Goal: Information Seeking & Learning: Learn about a topic

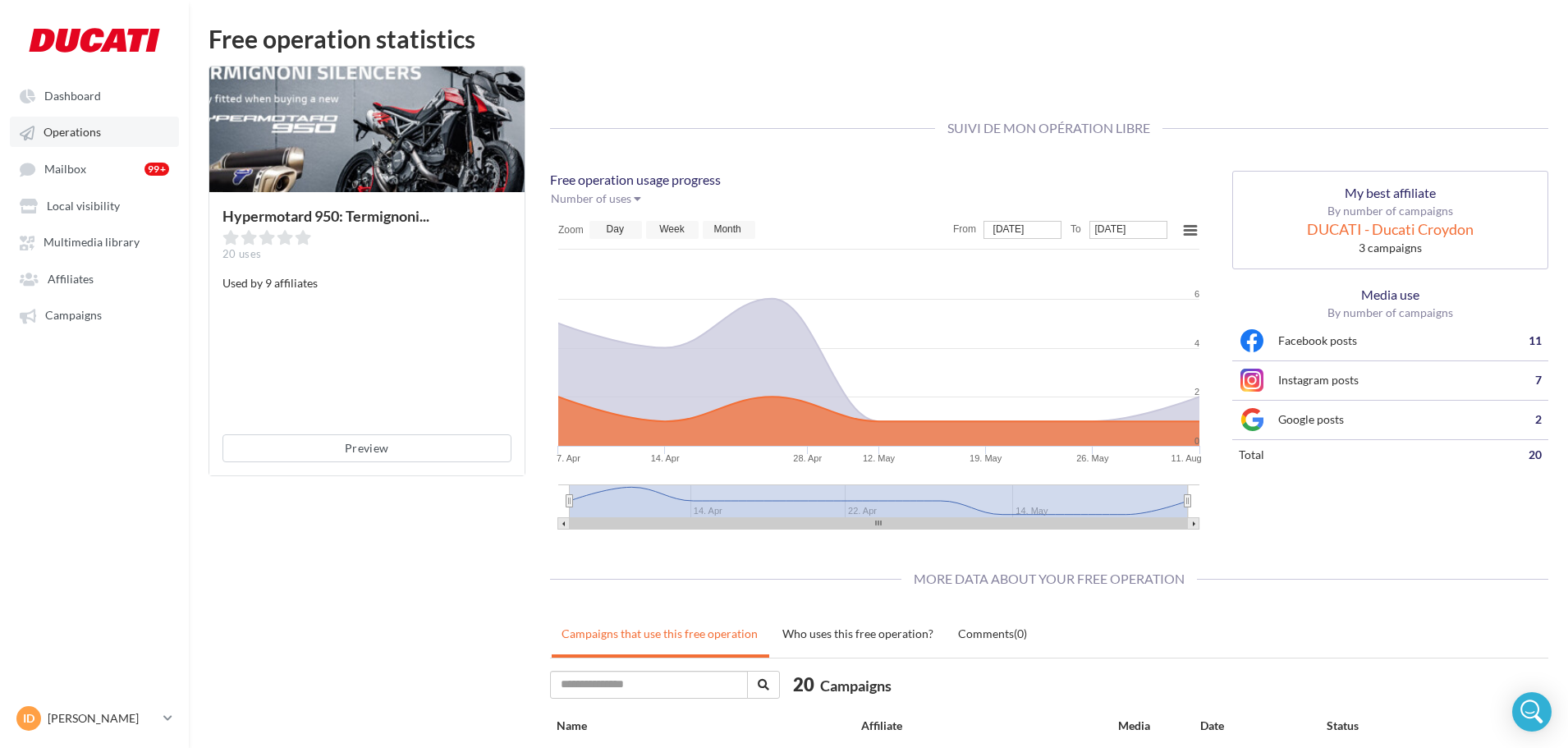
click at [92, 138] on span "Operations" at bounding box center [72, 133] width 57 height 14
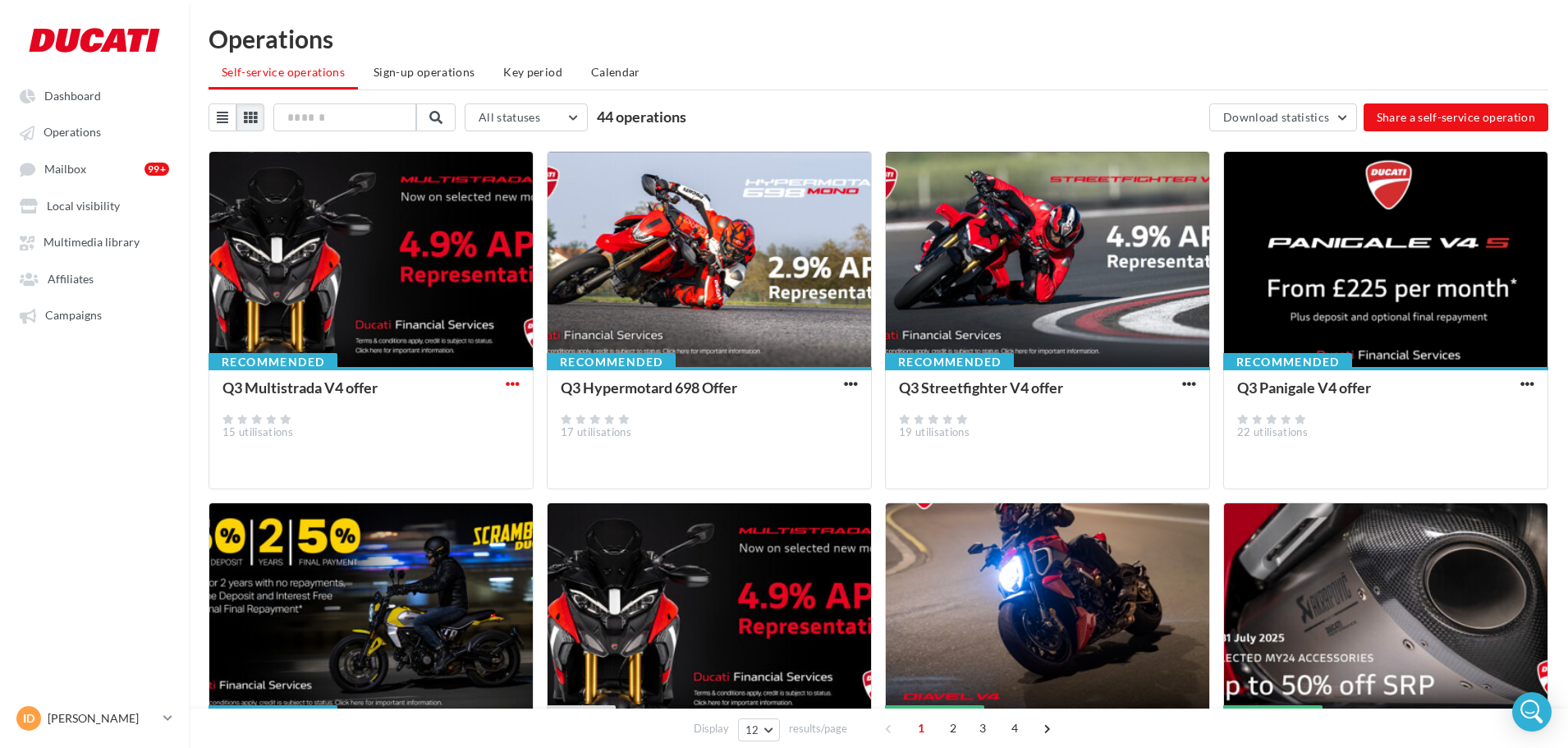
click at [517, 386] on span "button" at bounding box center [512, 384] width 14 height 14
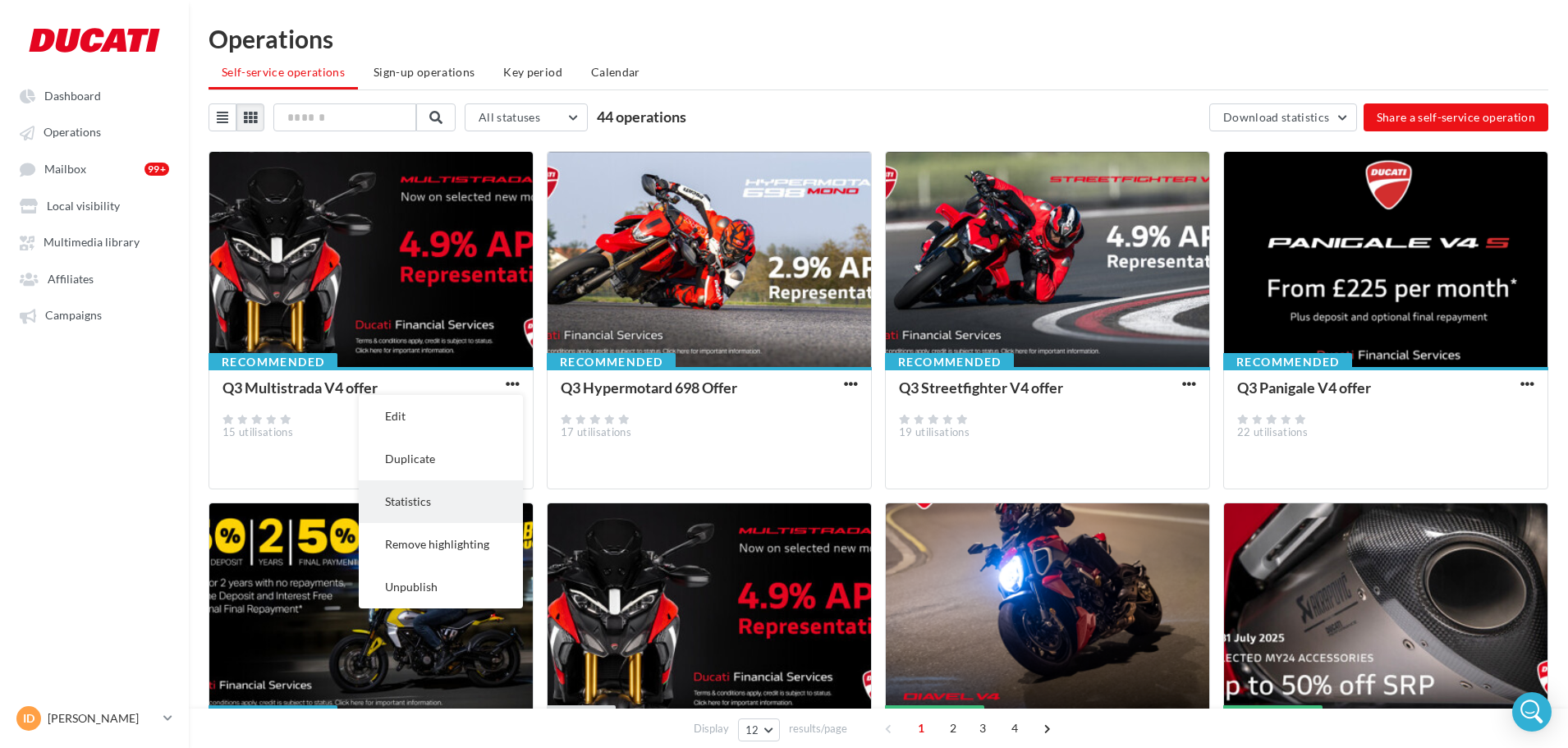
click at [454, 488] on button "Statistics" at bounding box center [441, 502] width 164 height 43
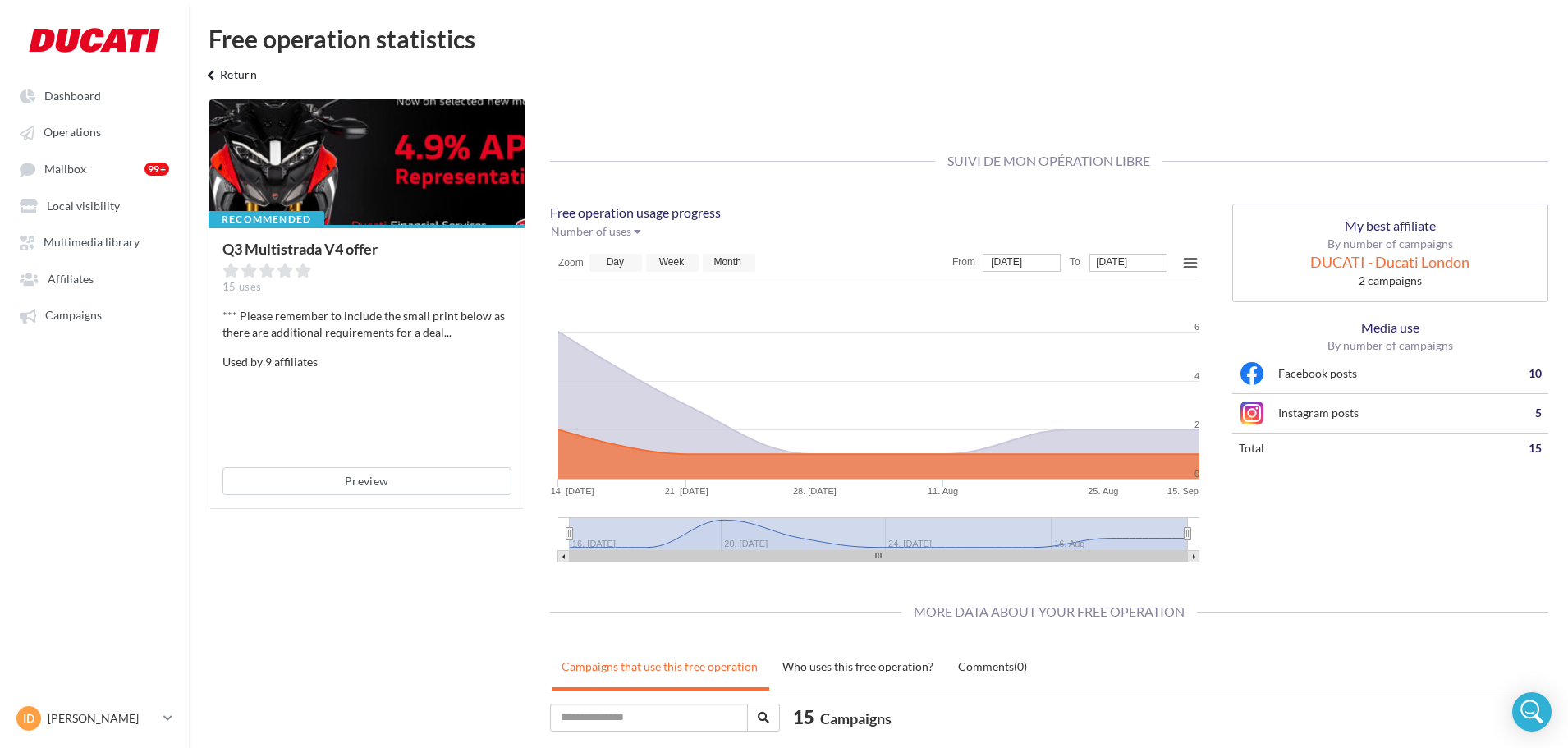
click at [240, 67] on button "keyboard_arrow_left Return" at bounding box center [230, 80] width 68 height 32
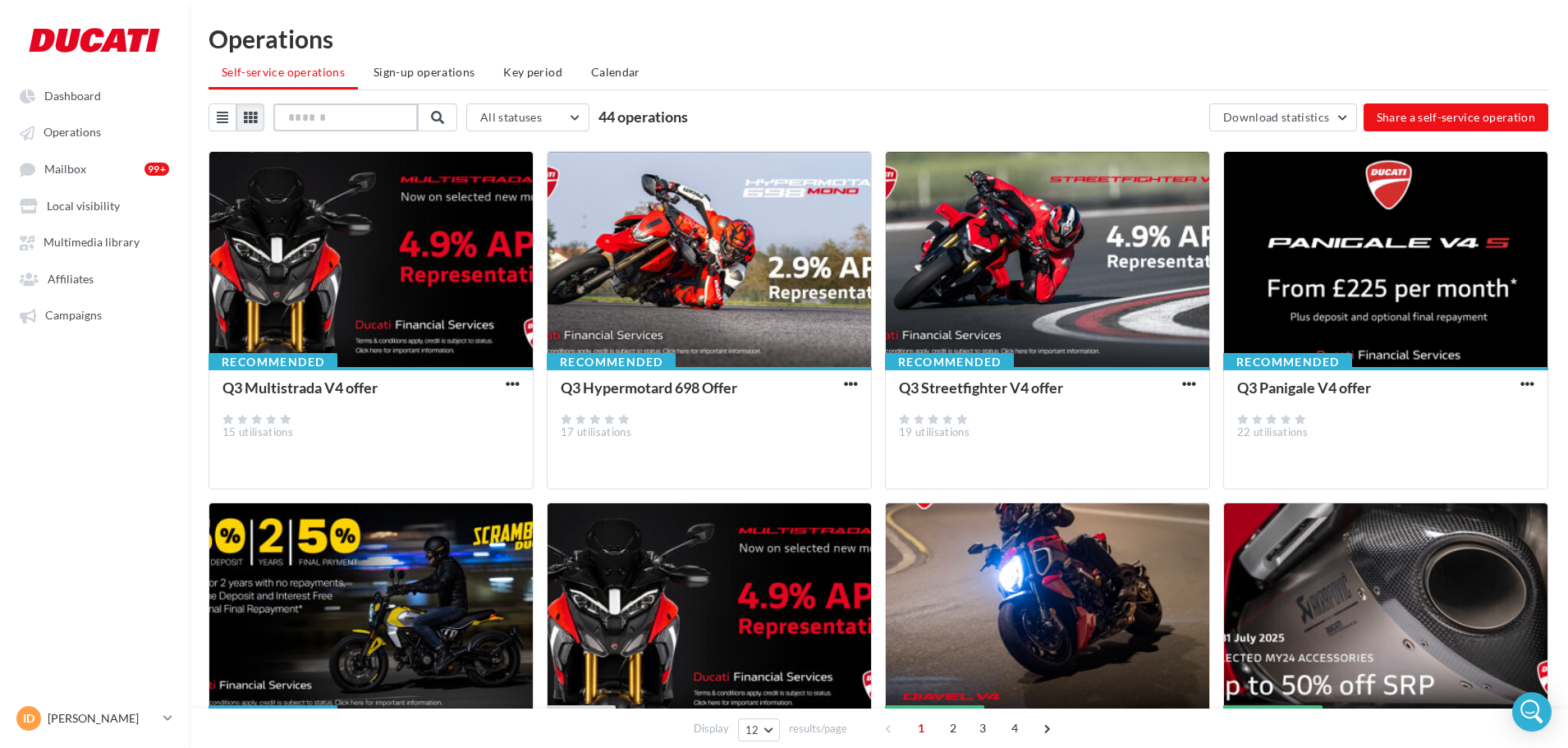
click at [338, 126] on input "text" at bounding box center [345, 117] width 144 height 28
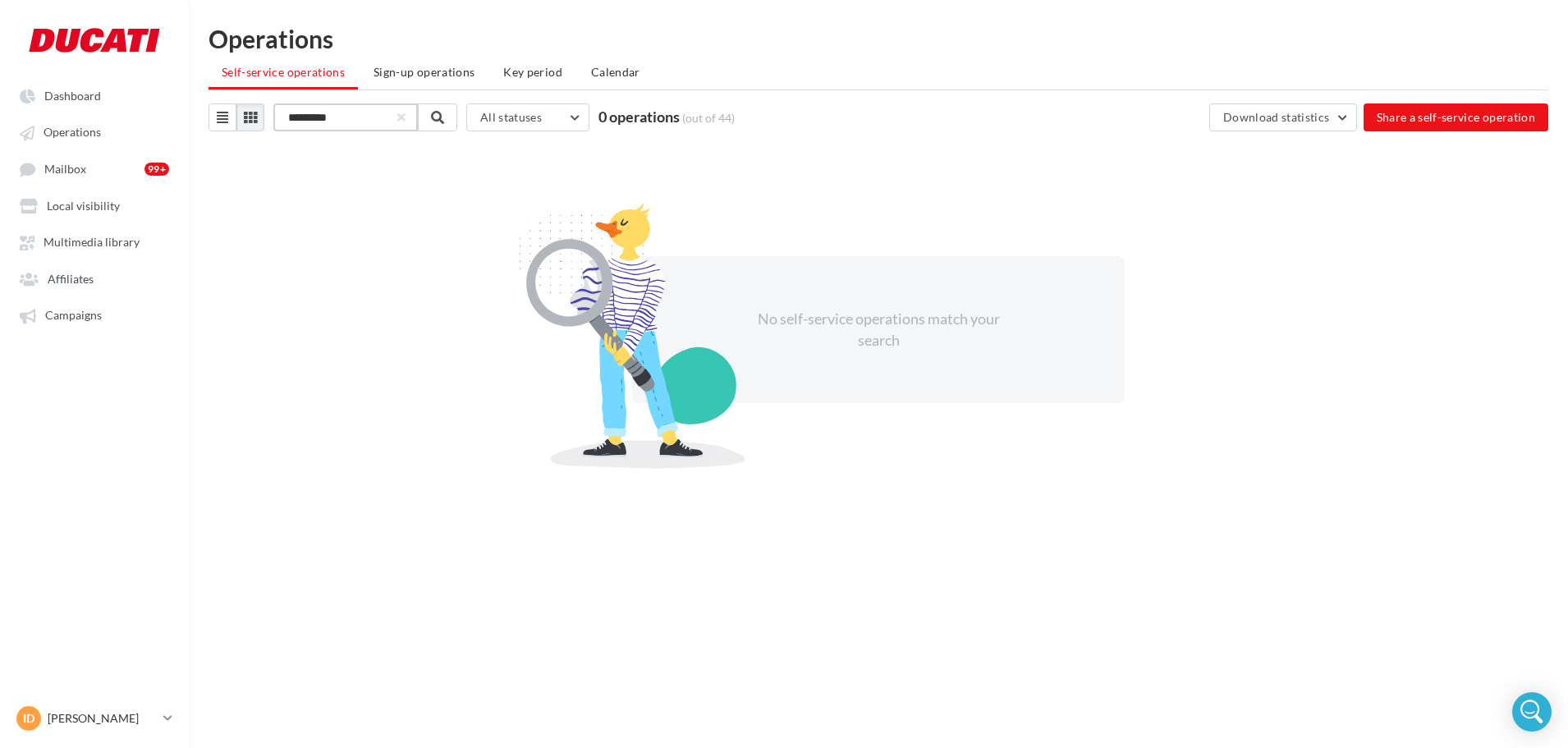
type input "*********"
click at [242, 101] on div "Operations Self-service operations Sign-up operations Key period Calendar *****…" at bounding box center [878, 268] width 1379 height 482
click at [250, 111] on icon at bounding box center [250, 117] width 13 height 13
drag, startPoint x: 392, startPoint y: 121, endPoint x: 78, endPoint y: 111, distance: 314.2
click at [78, 111] on div "Dashboard Operations Mailbox Affiliates" at bounding box center [784, 400] width 1568 height 748
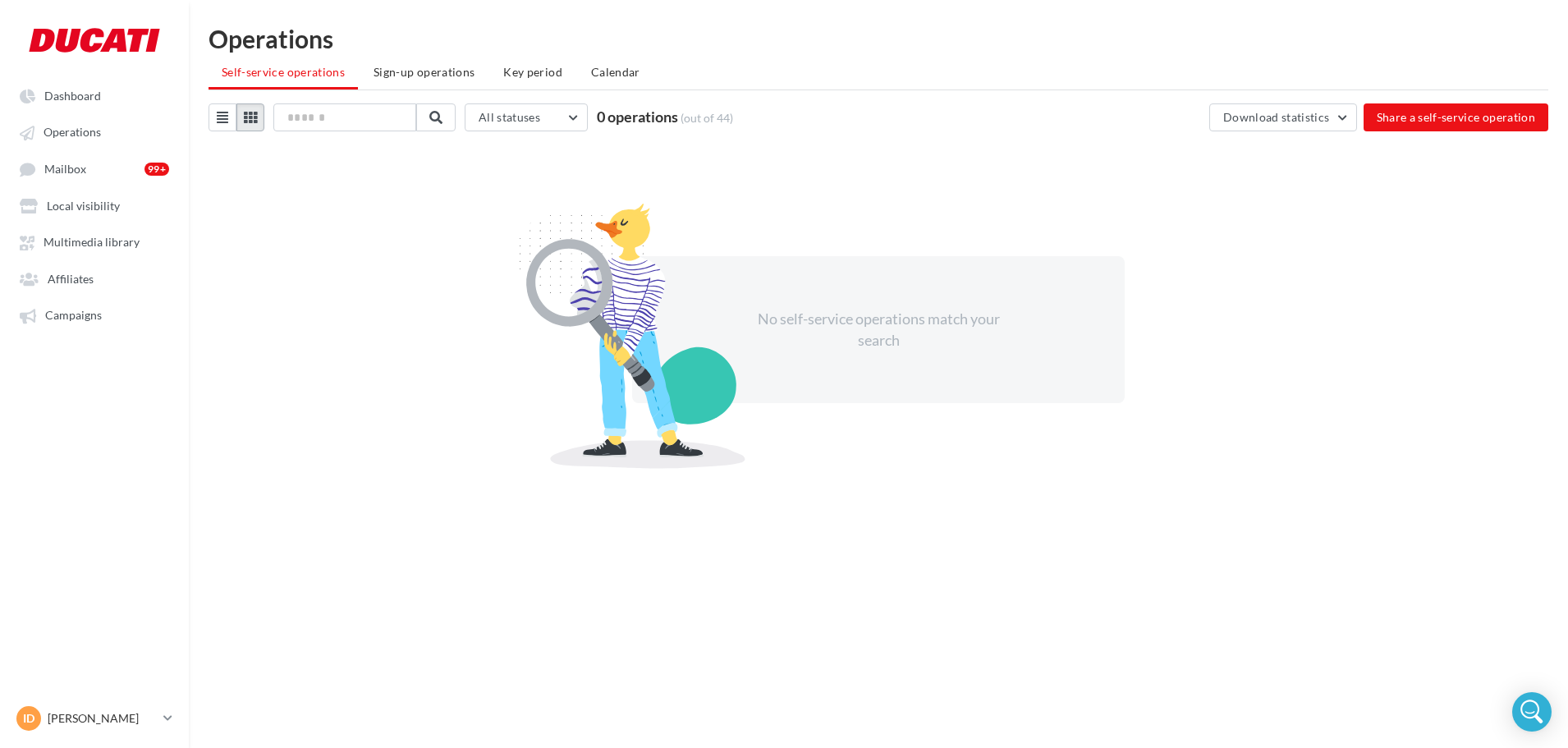
click at [251, 115] on icon at bounding box center [250, 117] width 13 height 13
click at [255, 118] on icon at bounding box center [250, 117] width 13 height 13
click at [85, 99] on span "Dashboard" at bounding box center [73, 96] width 56 height 14
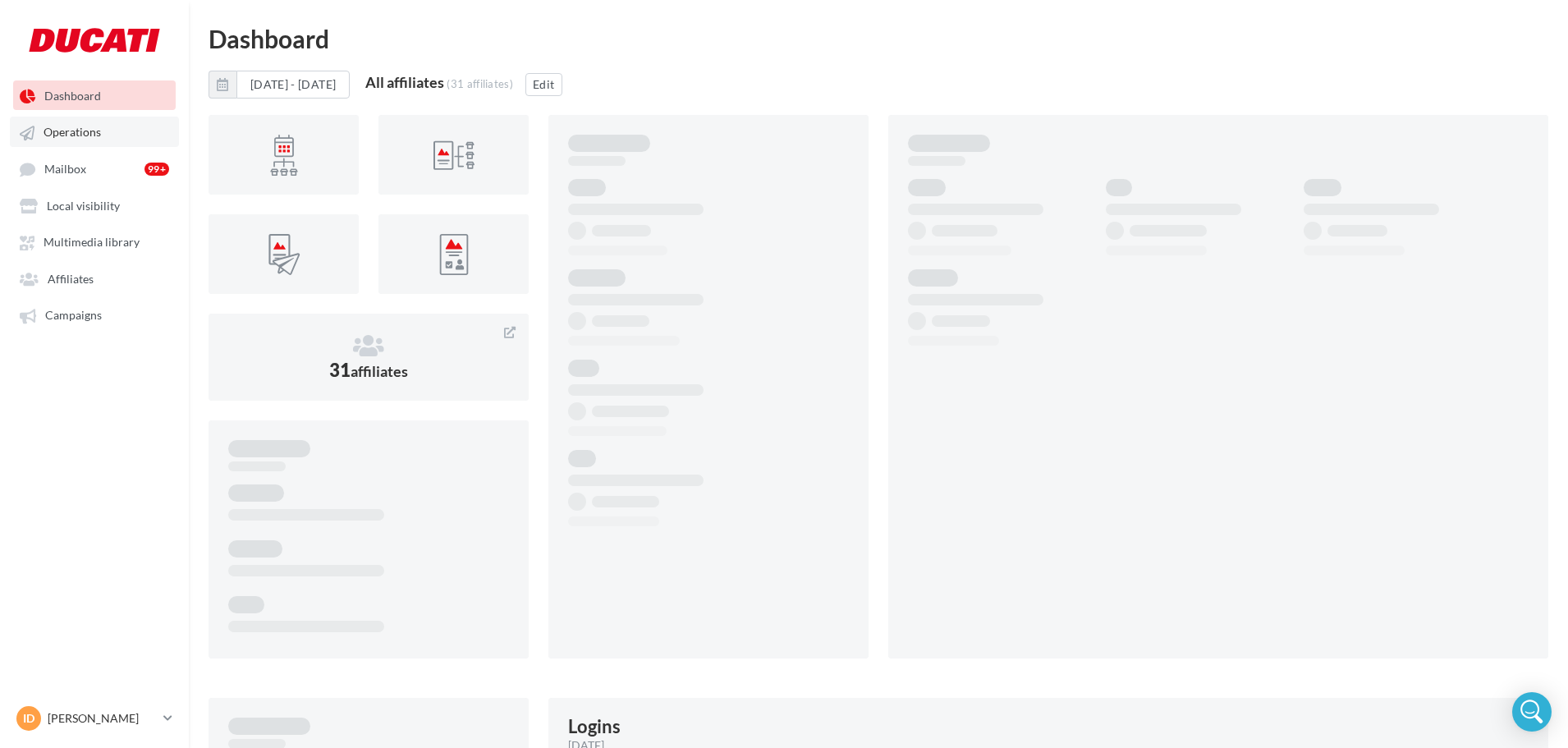
click at [89, 126] on span "Operations" at bounding box center [72, 133] width 57 height 14
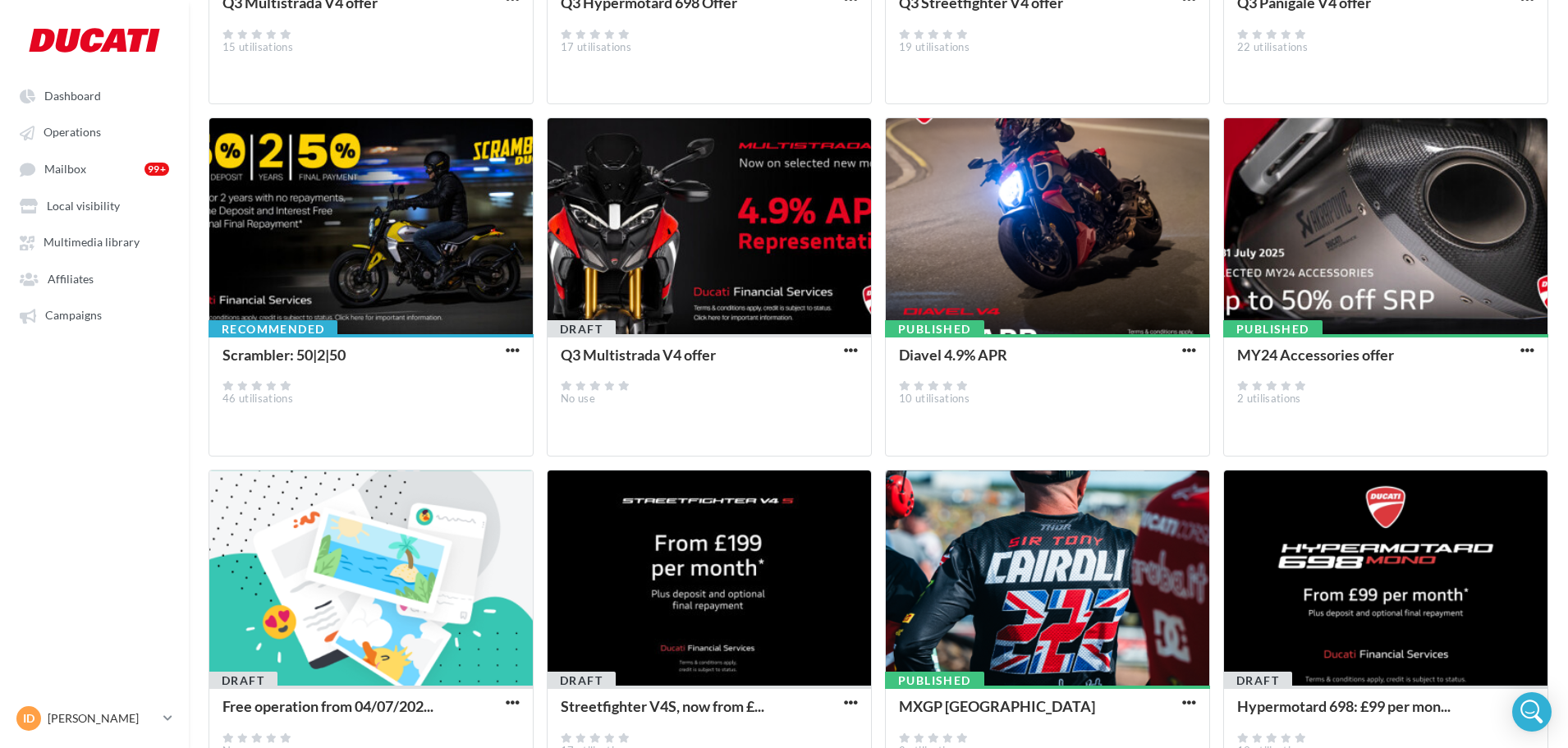
scroll to position [535, 0]
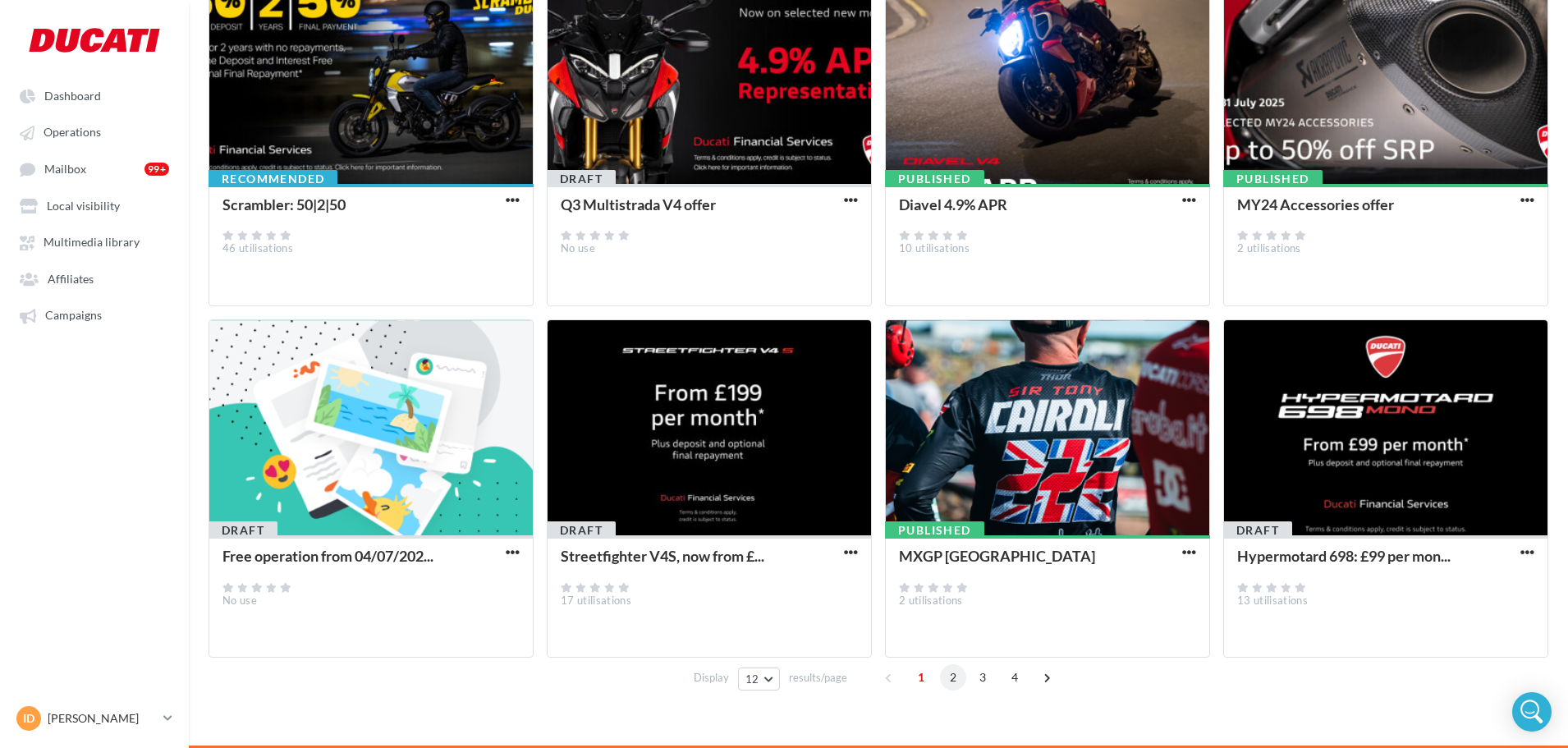
click at [945, 648] on span "2" at bounding box center [952, 677] width 27 height 27
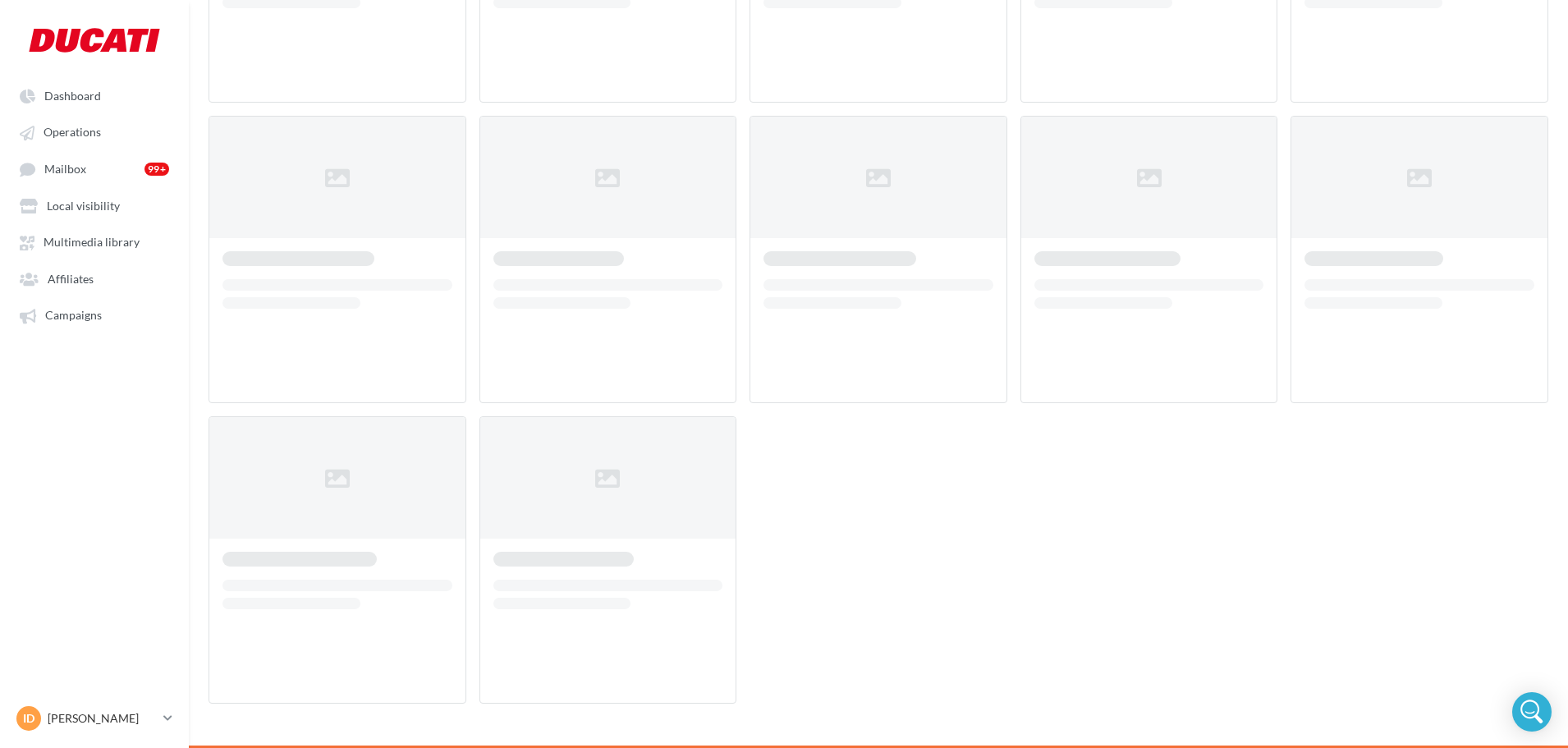
scroll to position [85, 0]
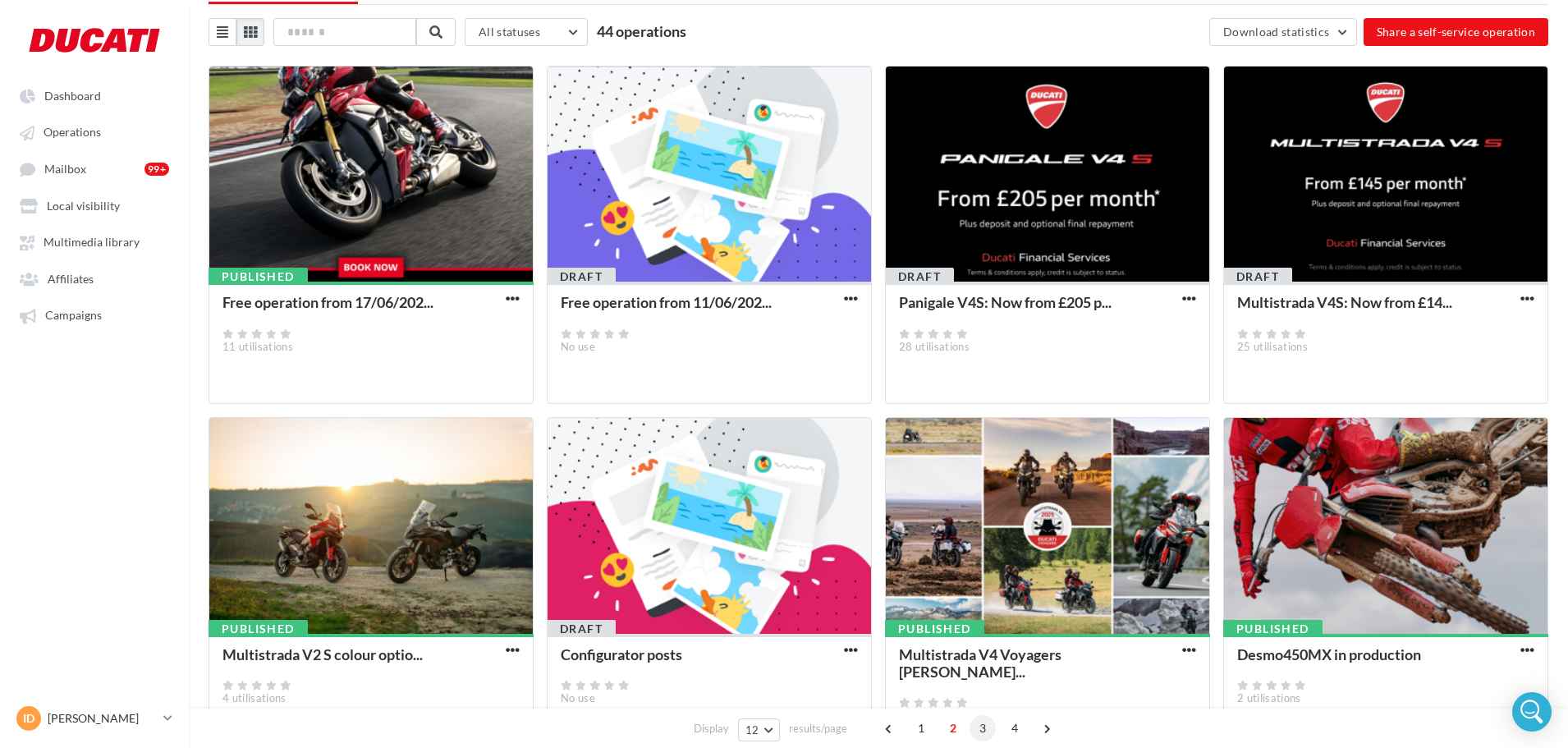
click at [974, 648] on span "3" at bounding box center [982, 727] width 27 height 27
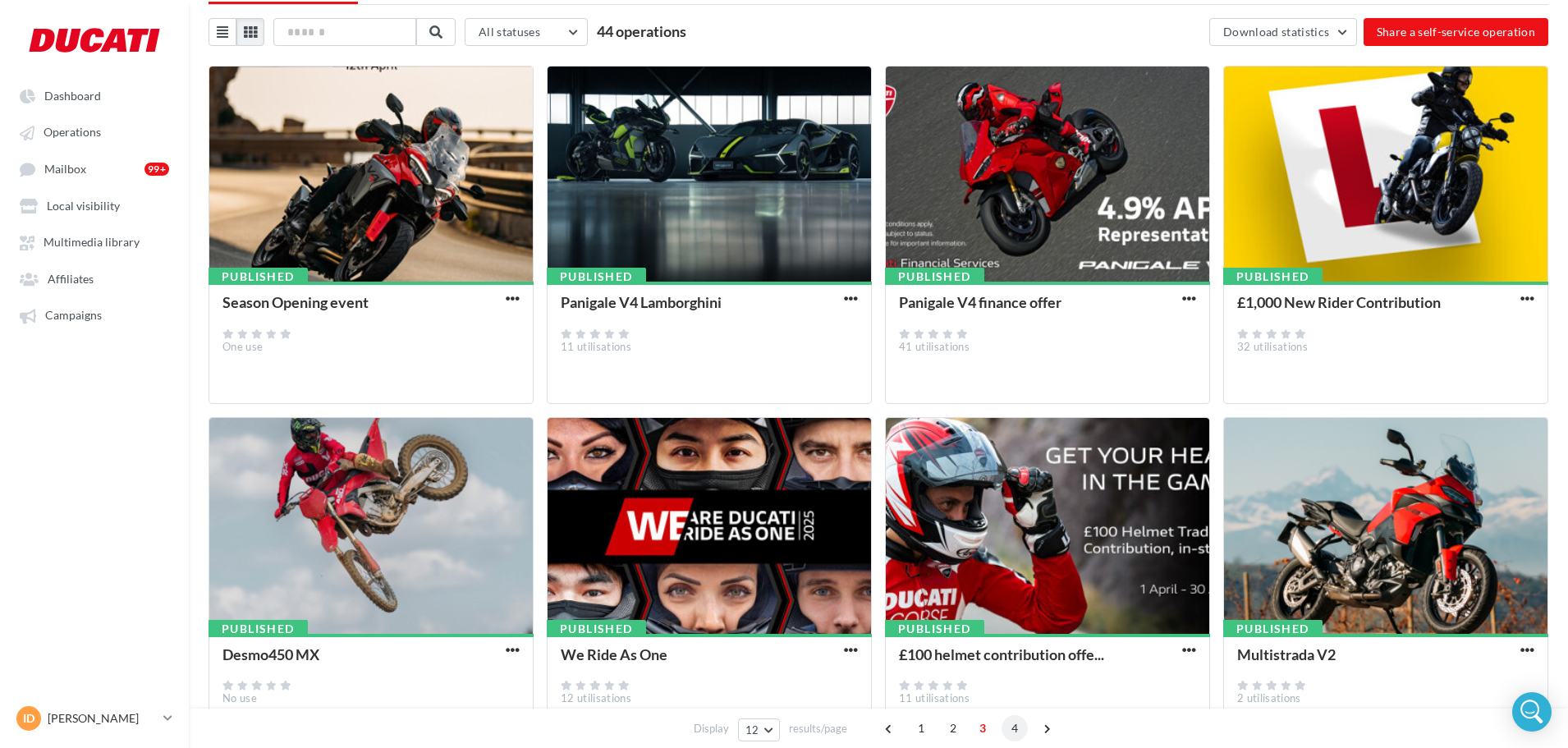
click at [1005, 648] on span "4" at bounding box center [1014, 727] width 27 height 27
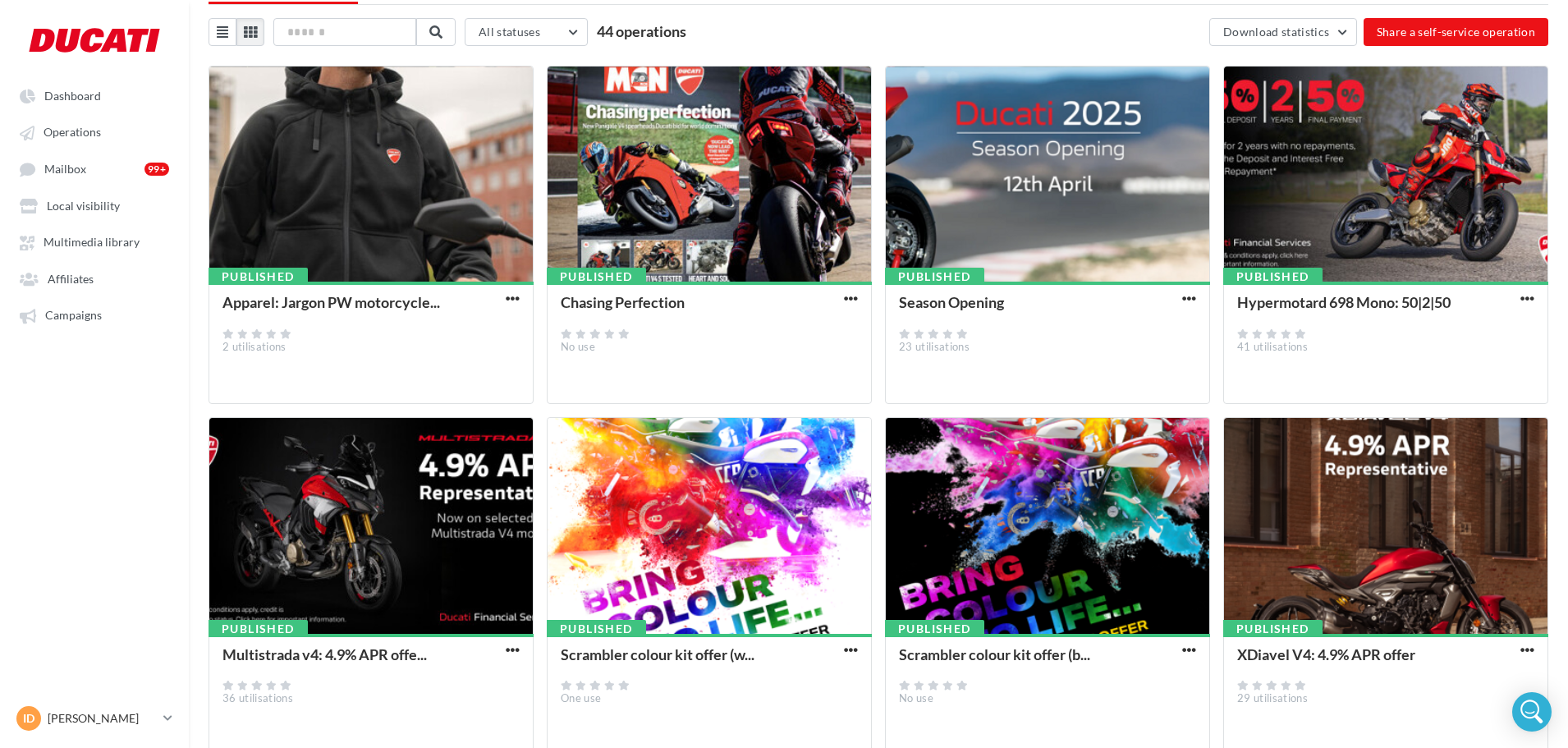
click at [1260, 306] on button "button" at bounding box center [1527, 299] width 21 height 16
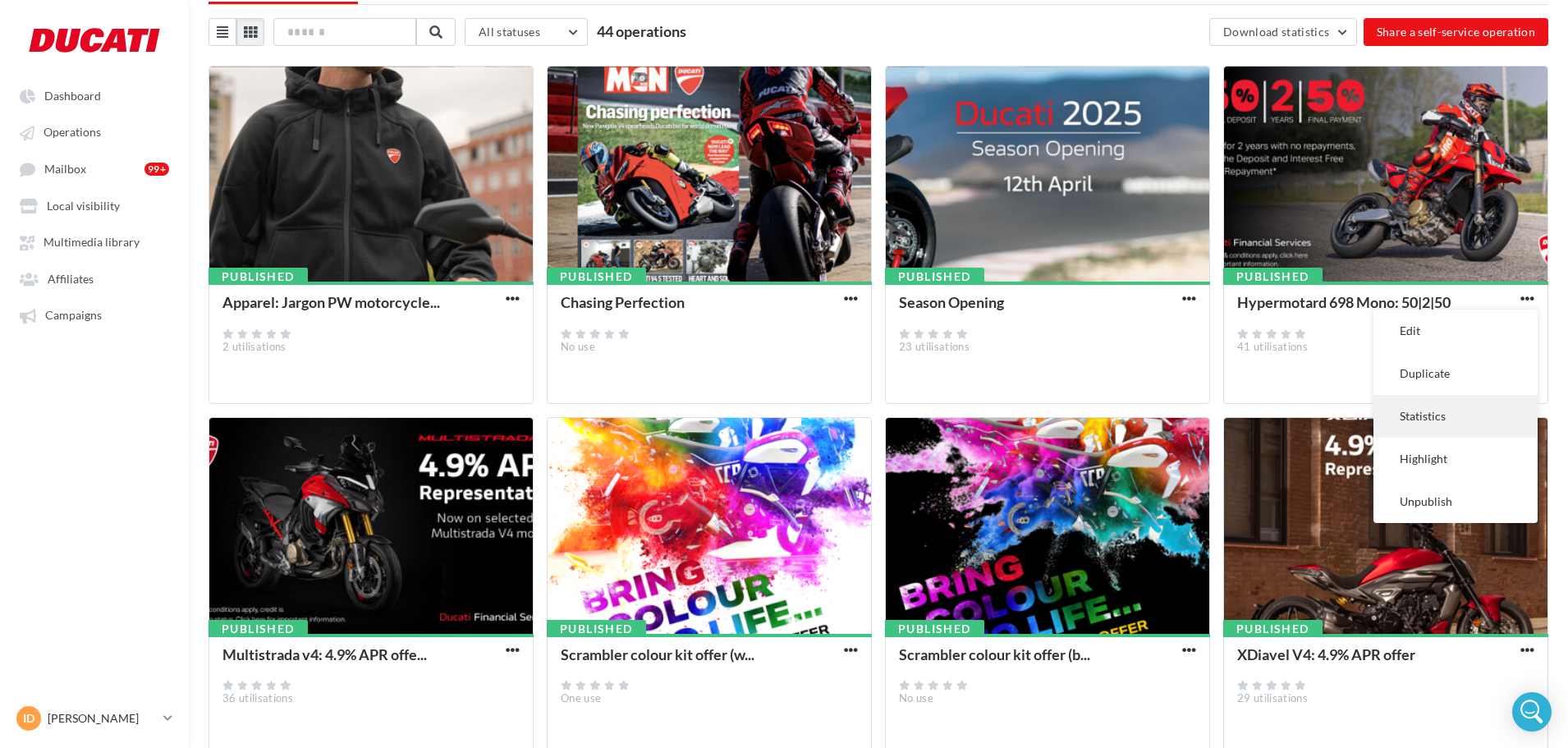
click at [1260, 424] on button "Statistics" at bounding box center [1455, 416] width 164 height 43
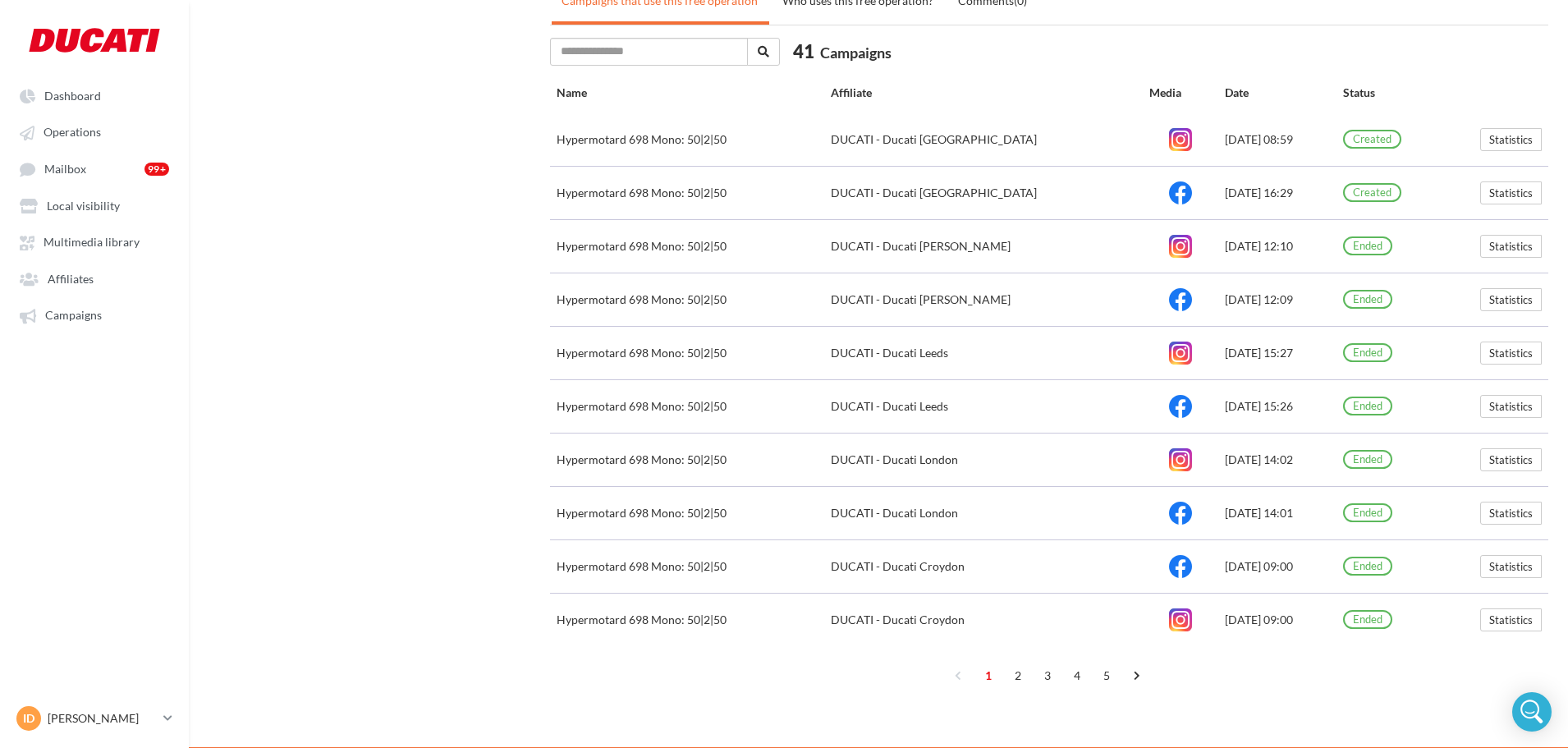
scroll to position [668, 0]
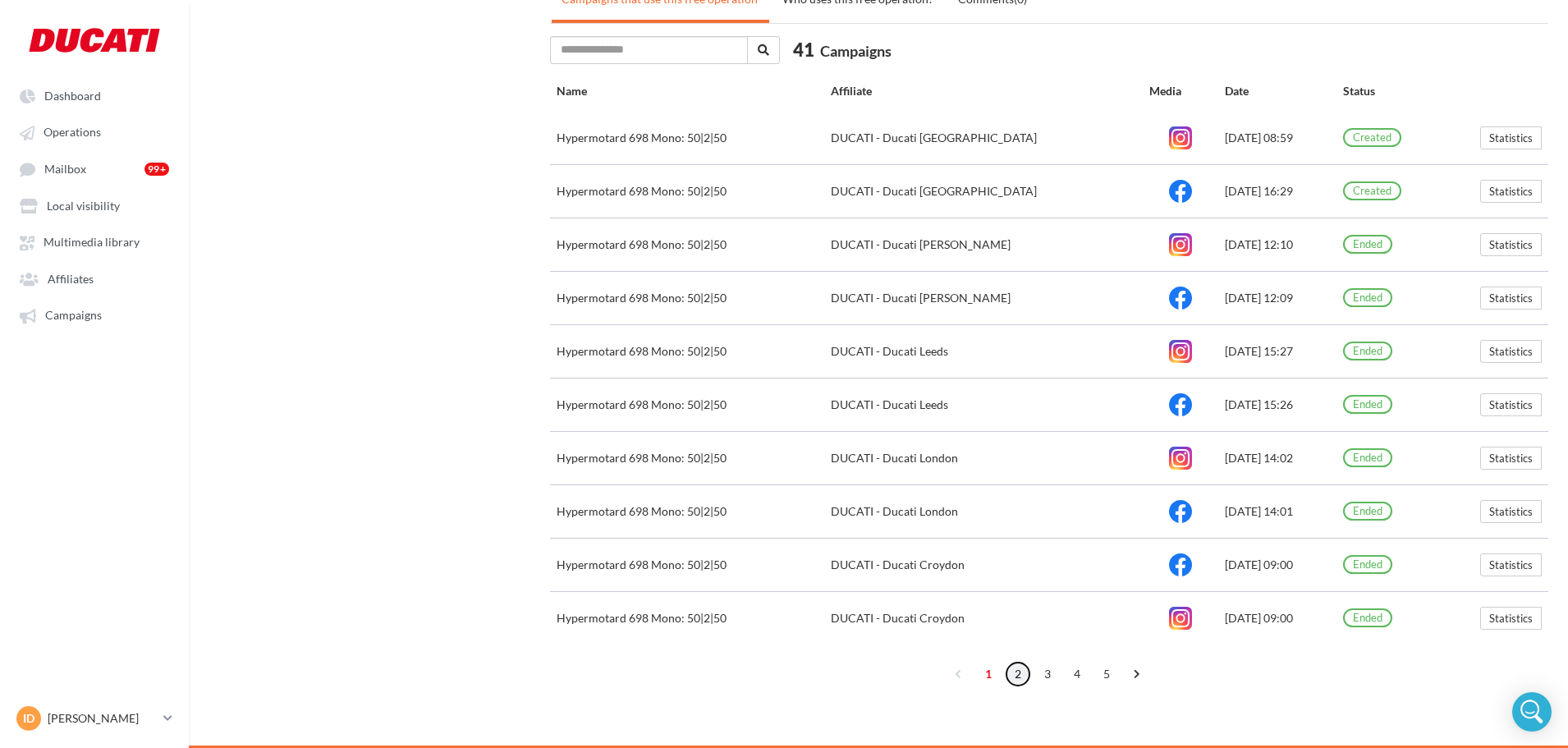
click at [1023, 648] on link "2" at bounding box center [1017, 674] width 27 height 27
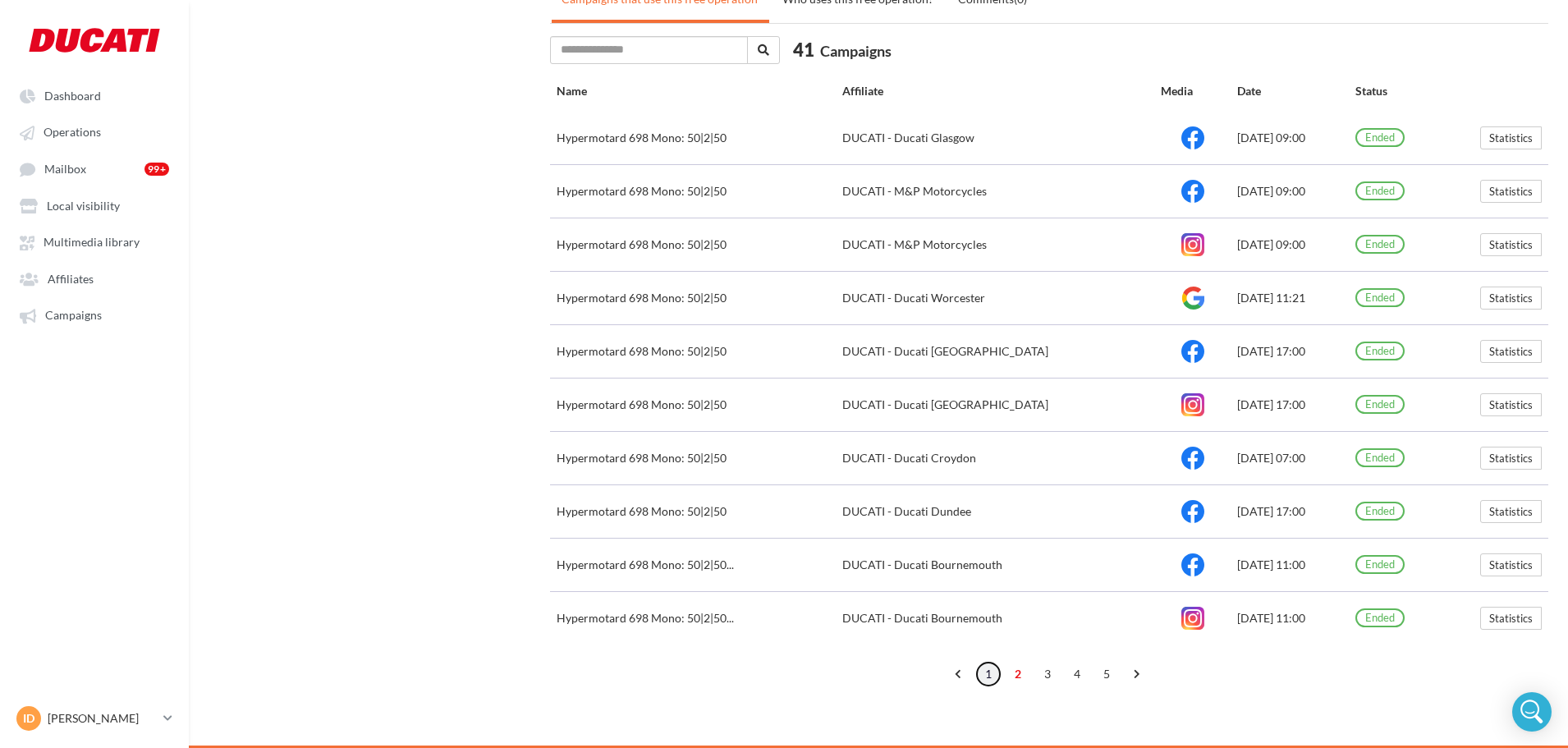
click at [990, 648] on link "1" at bounding box center [988, 674] width 27 height 27
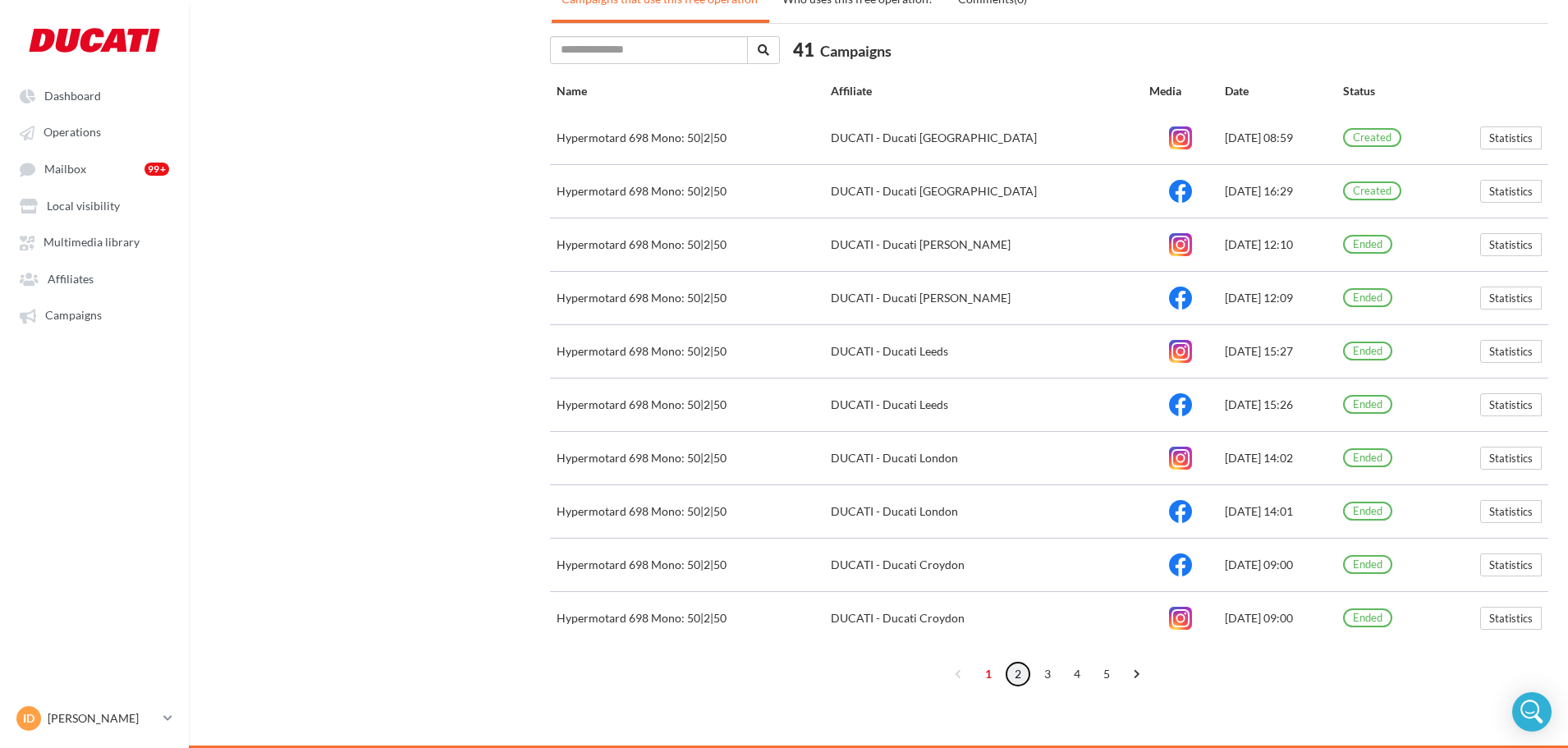
click at [1017, 648] on link "2" at bounding box center [1017, 674] width 27 height 27
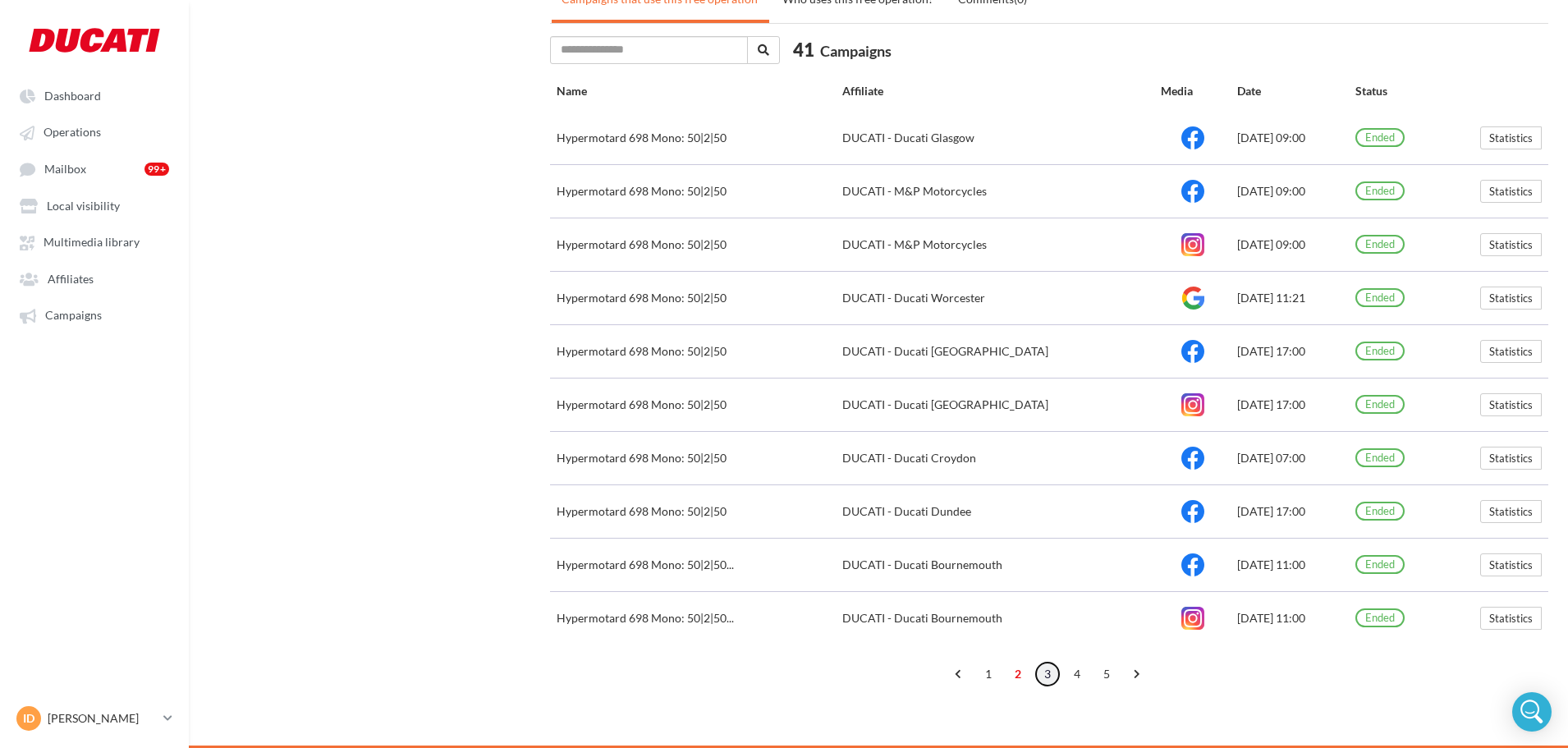
click at [1042, 648] on link "3" at bounding box center [1047, 674] width 27 height 27
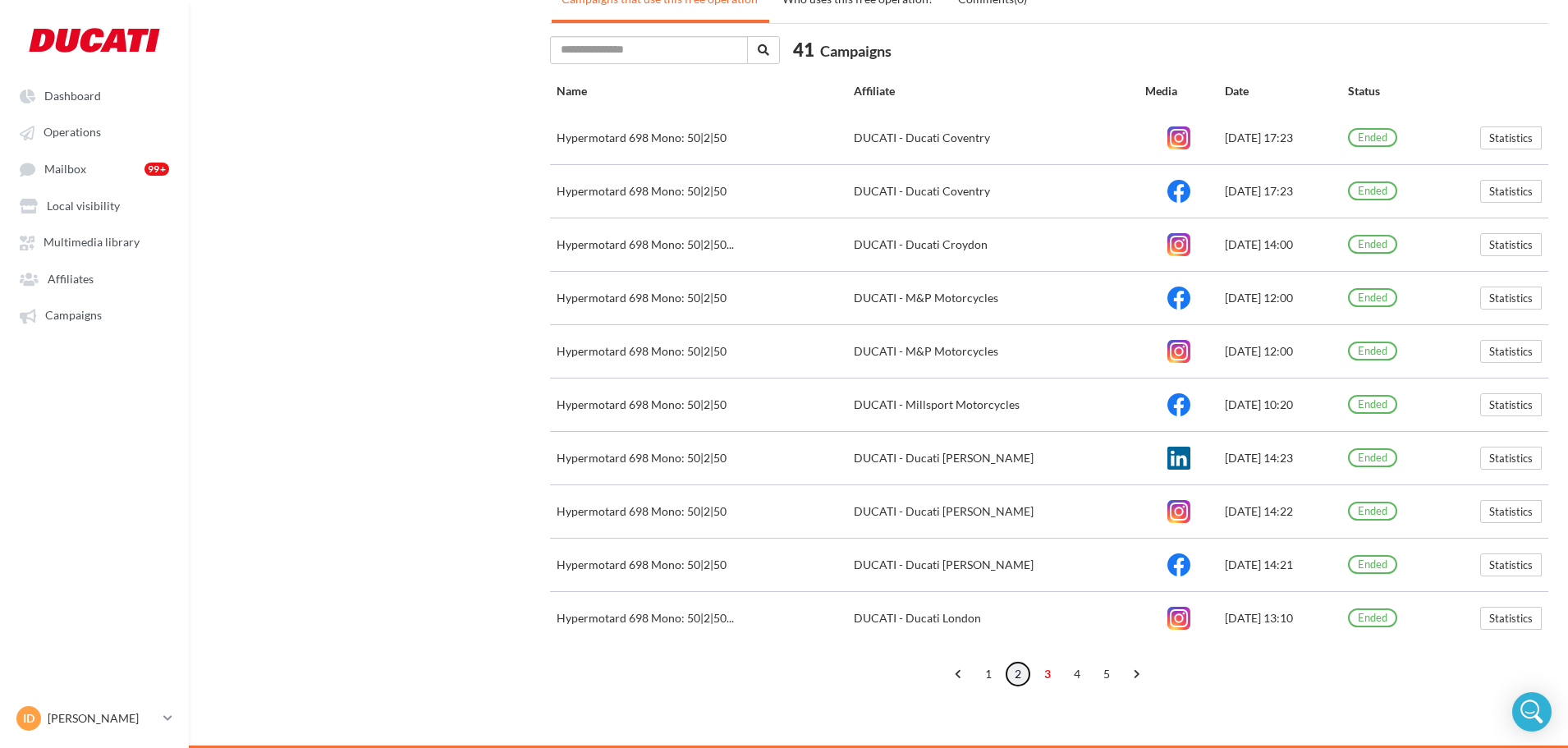
click at [1016, 648] on link "2" at bounding box center [1017, 674] width 27 height 27
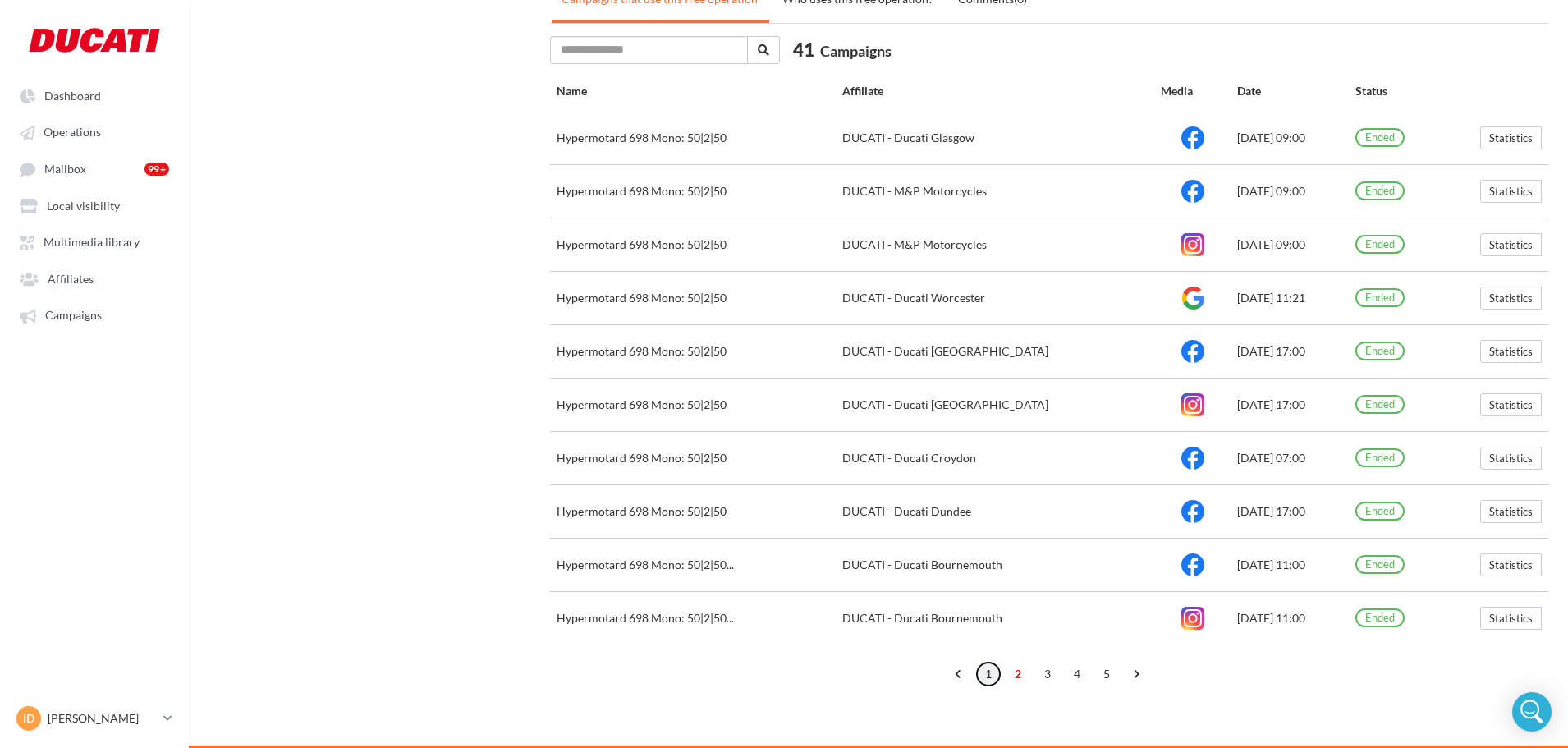
click at [980, 648] on link "1" at bounding box center [988, 674] width 27 height 27
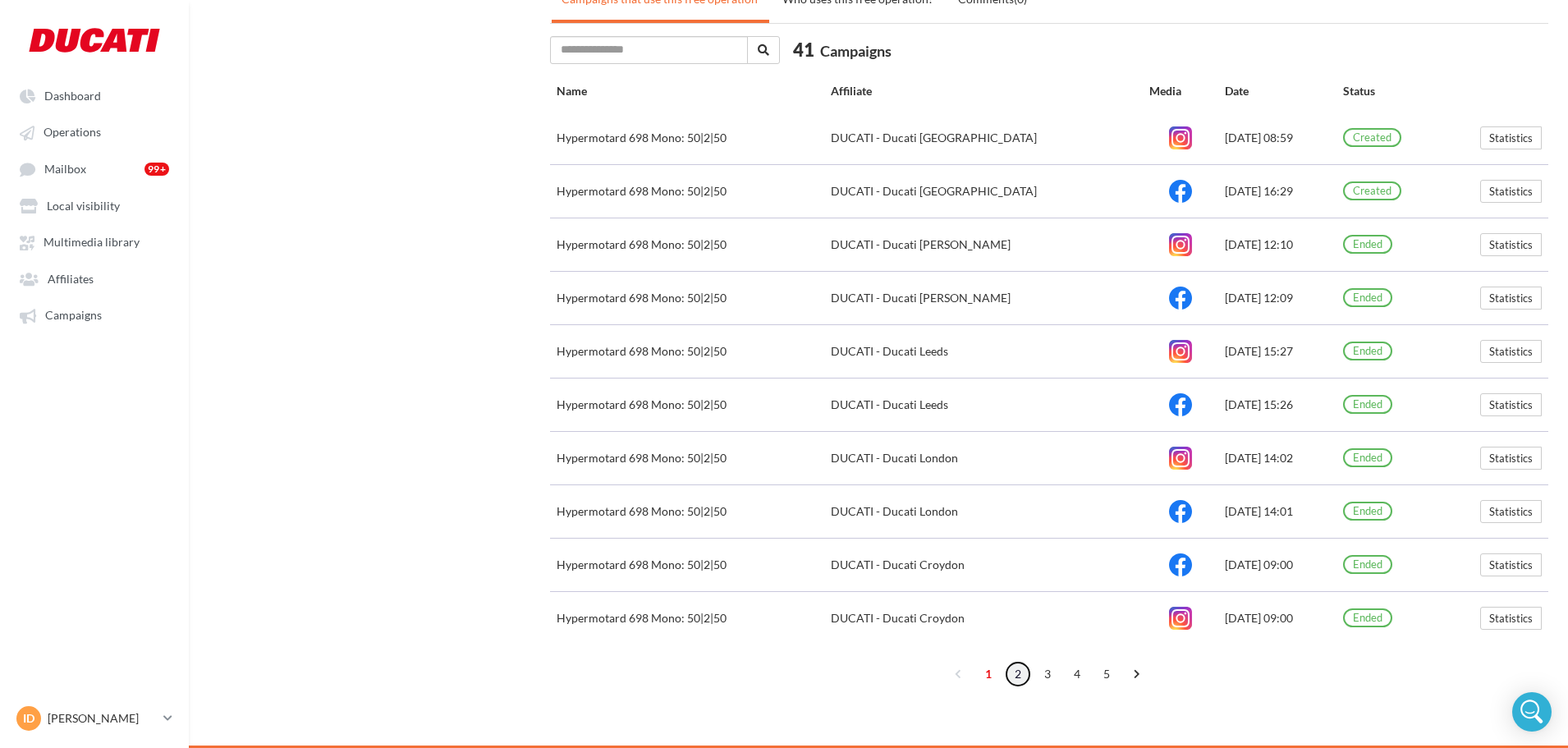
click at [1025, 648] on link "2" at bounding box center [1017, 674] width 27 height 27
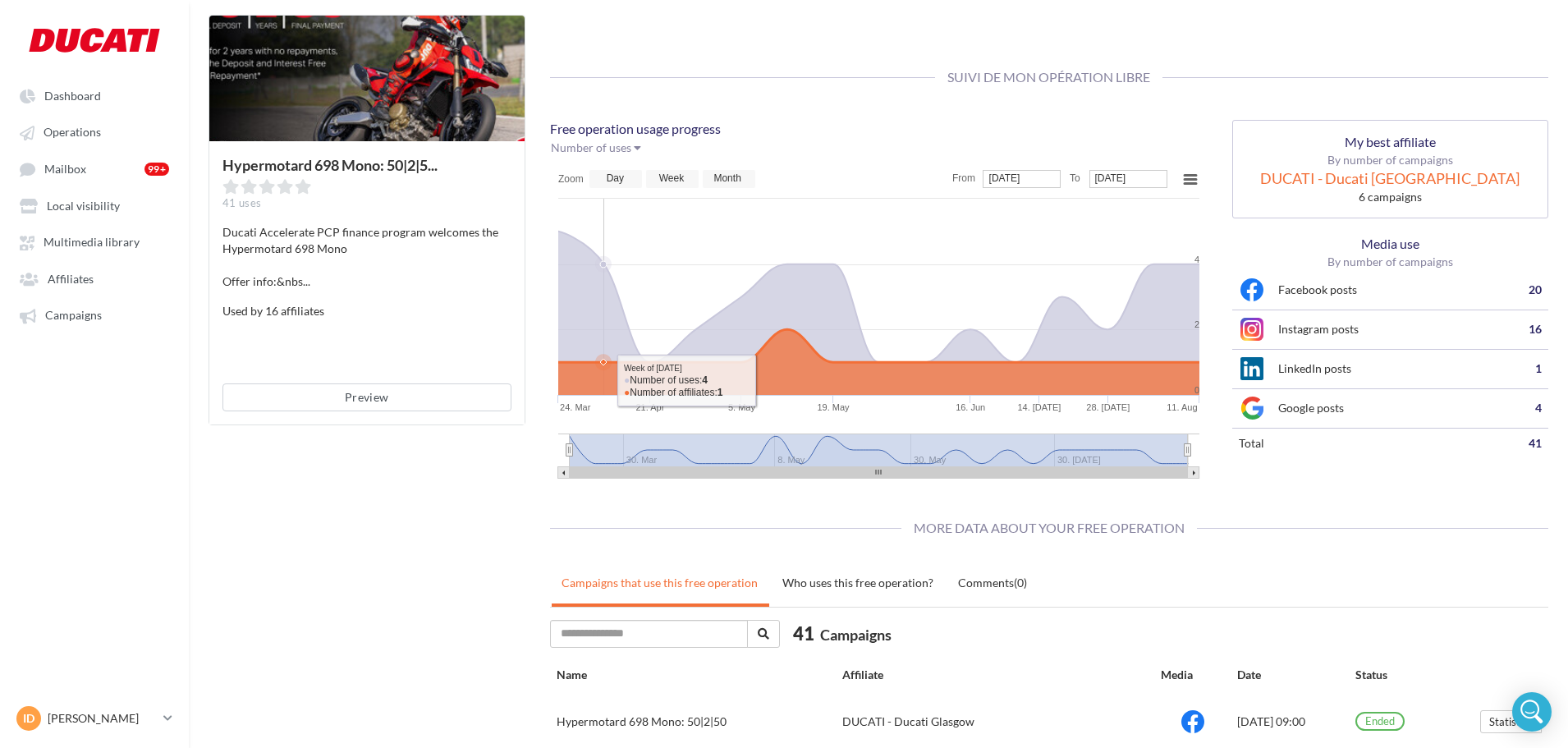
scroll to position [0, 0]
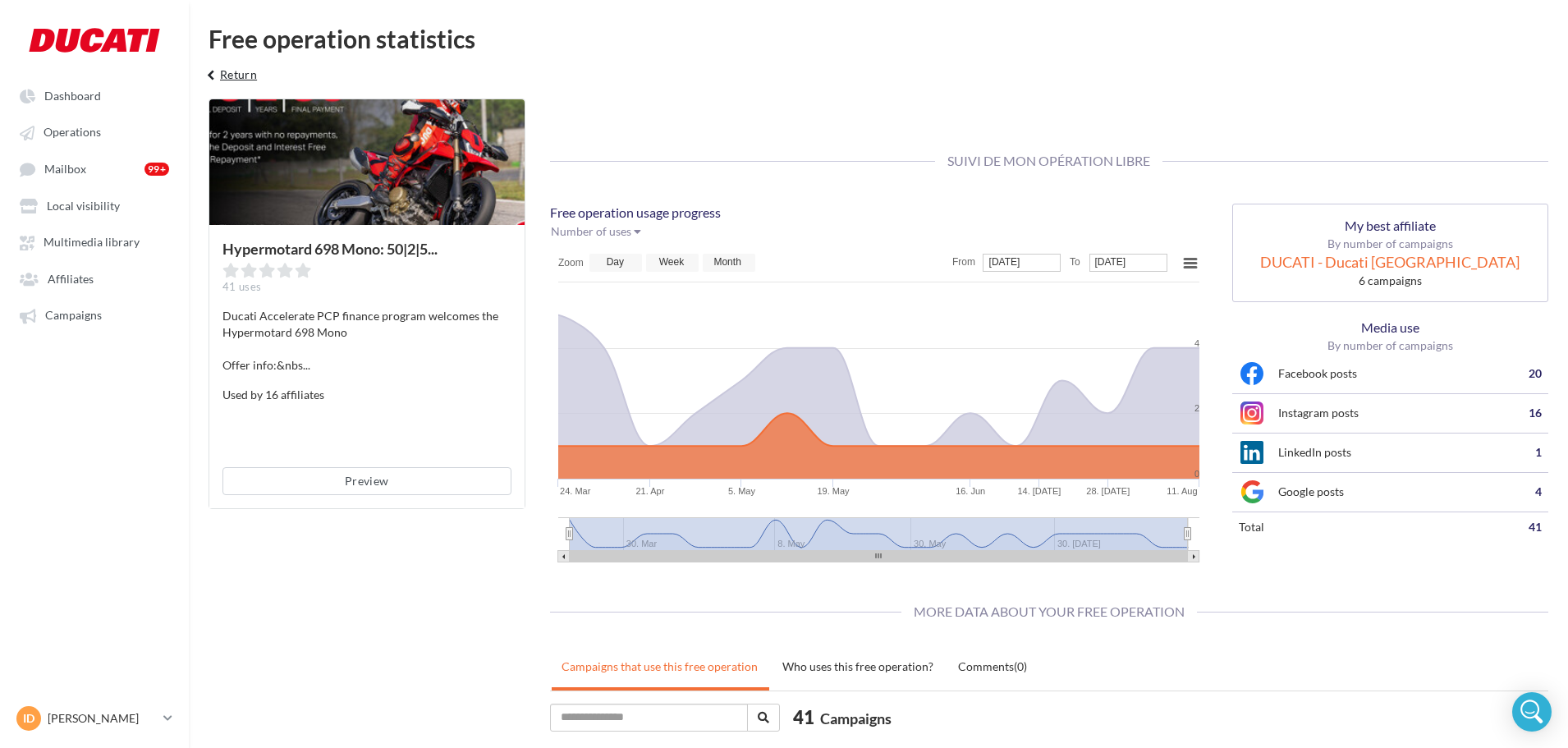
click at [222, 75] on button "keyboard_arrow_left Return" at bounding box center [230, 80] width 68 height 32
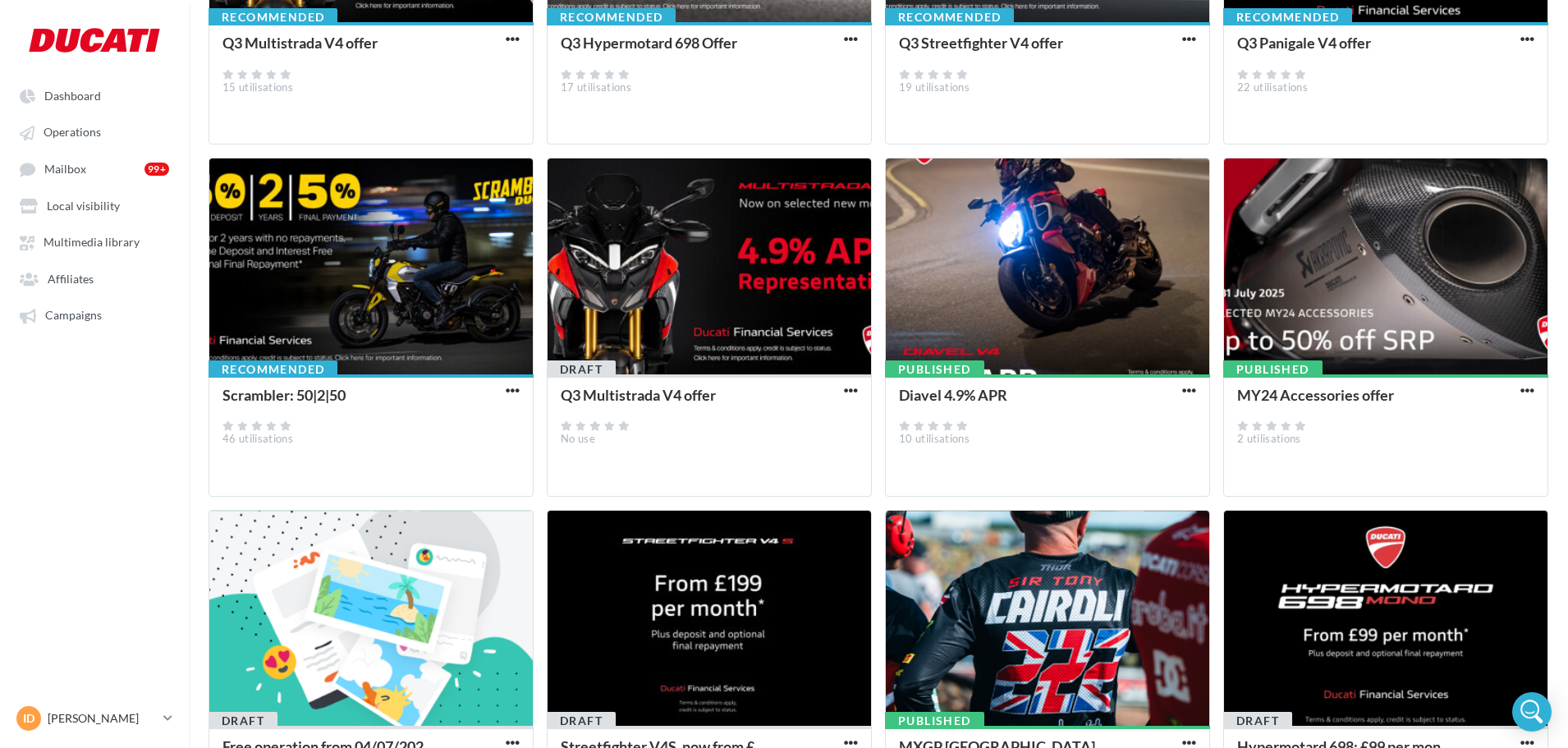
scroll to position [535, 0]
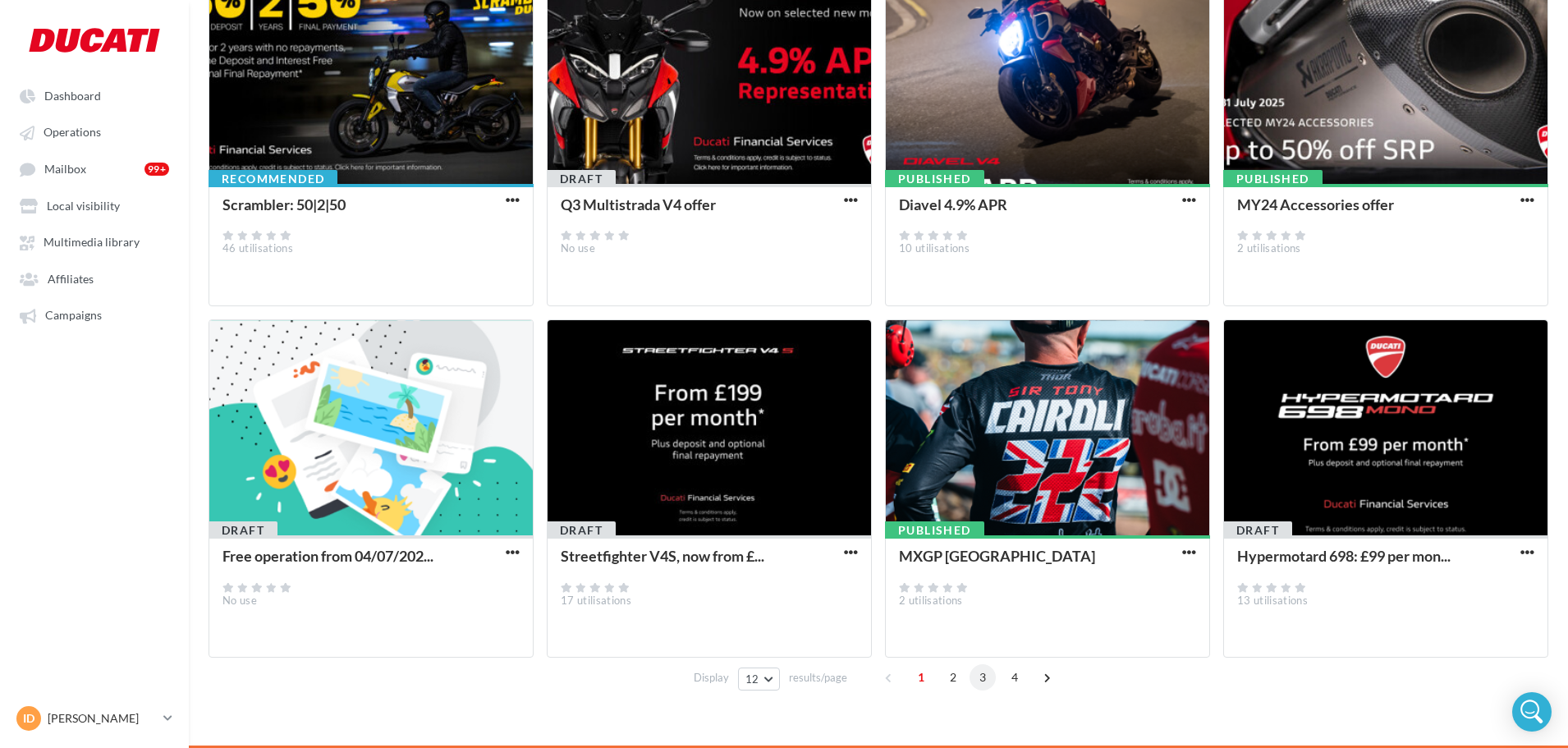
click at [984, 648] on span "3" at bounding box center [982, 677] width 27 height 27
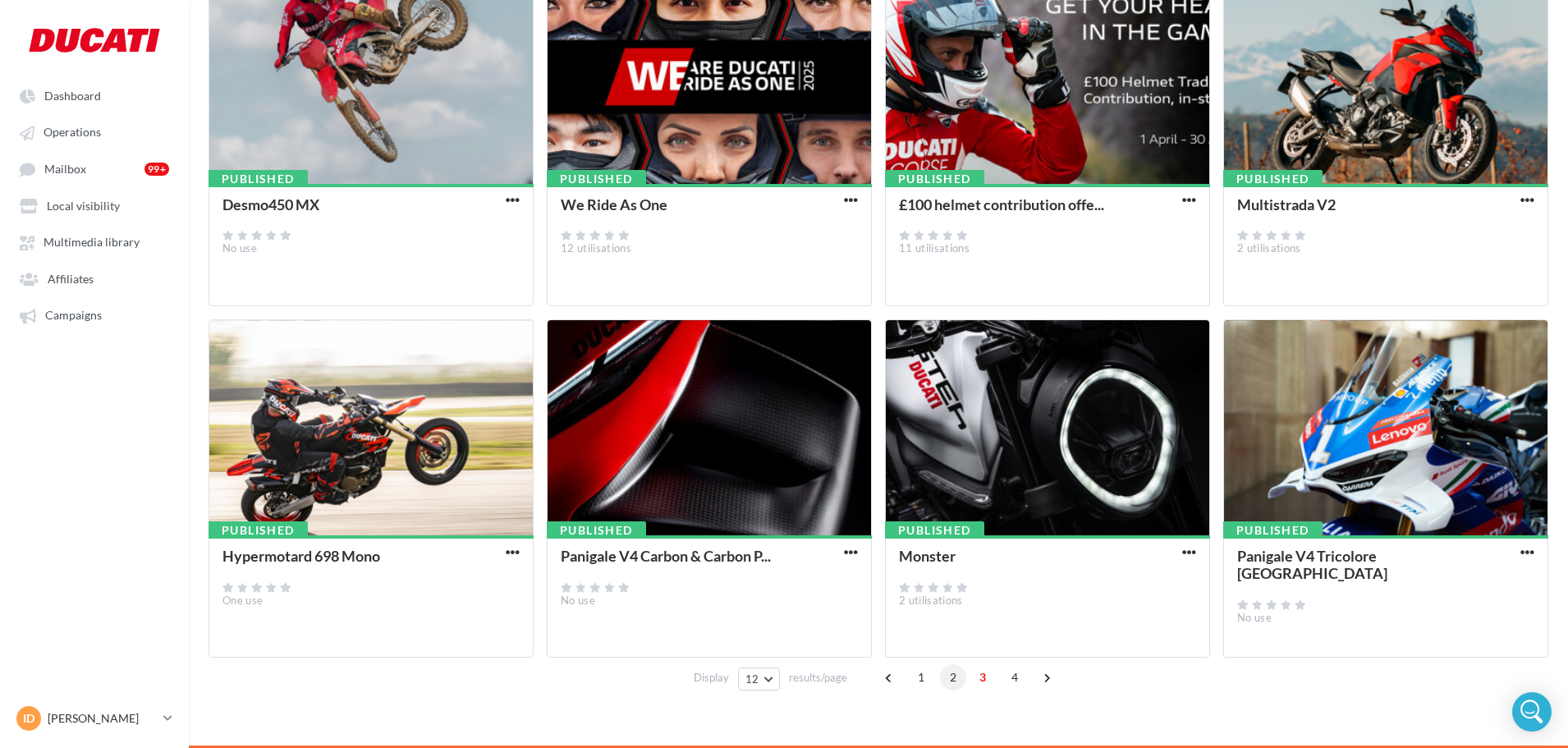
click at [952, 648] on span "2" at bounding box center [952, 677] width 27 height 27
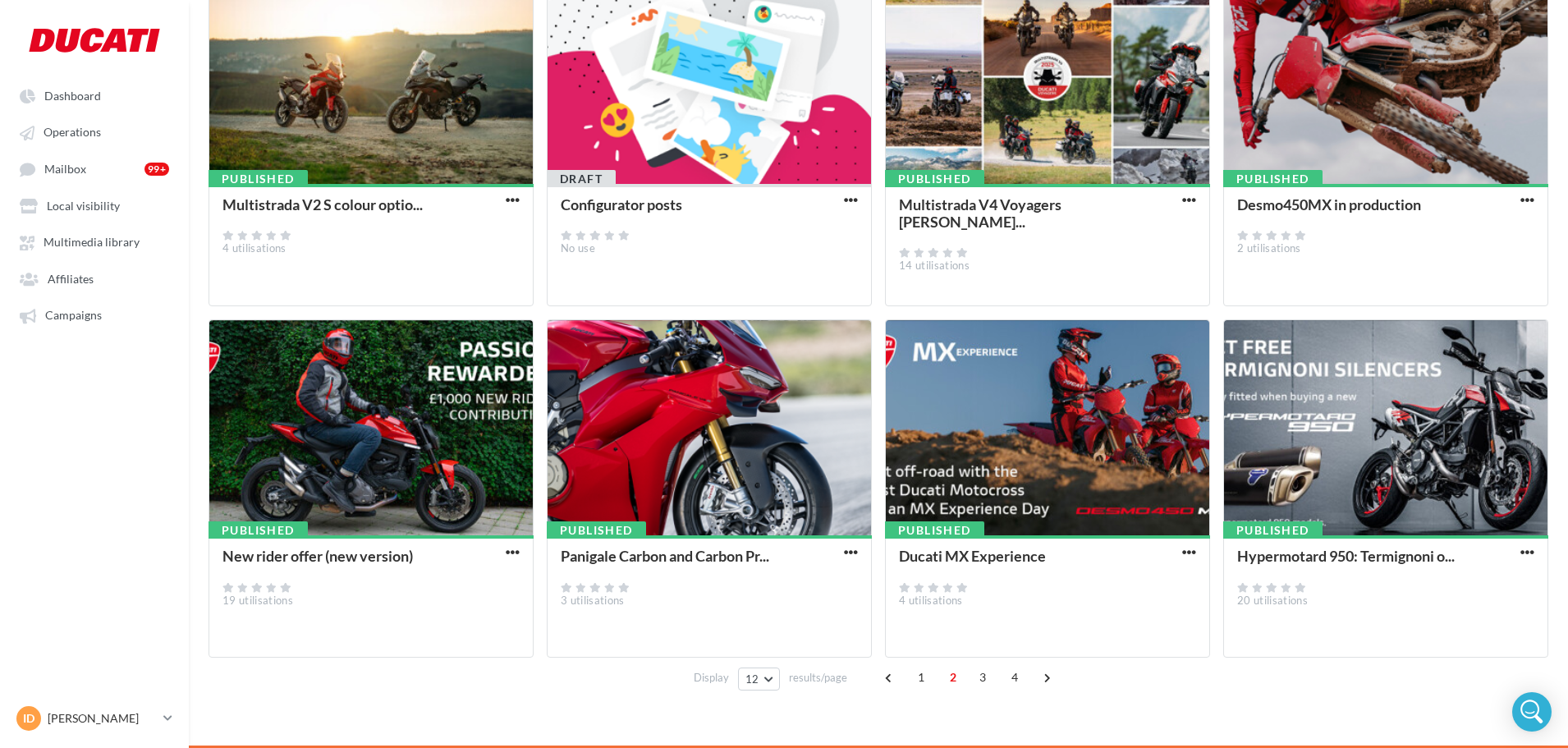
click at [1260, 553] on div "Hypermotard 950: Termignoni o..." at bounding box center [1376, 557] width 278 height 17
click at [1260, 561] on button "button" at bounding box center [1527, 553] width 21 height 16
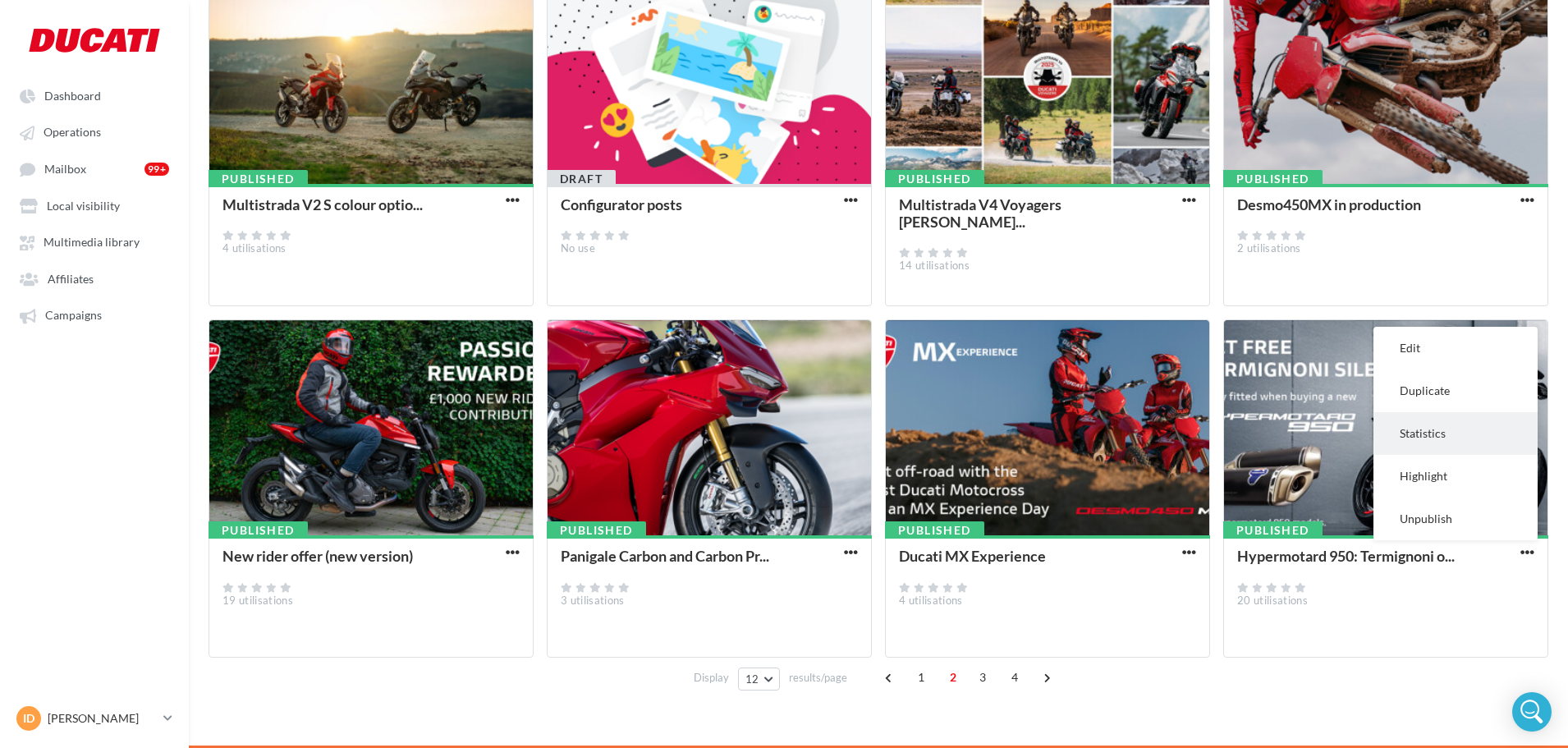
click at [1260, 430] on button "Statistics" at bounding box center [1455, 433] width 164 height 43
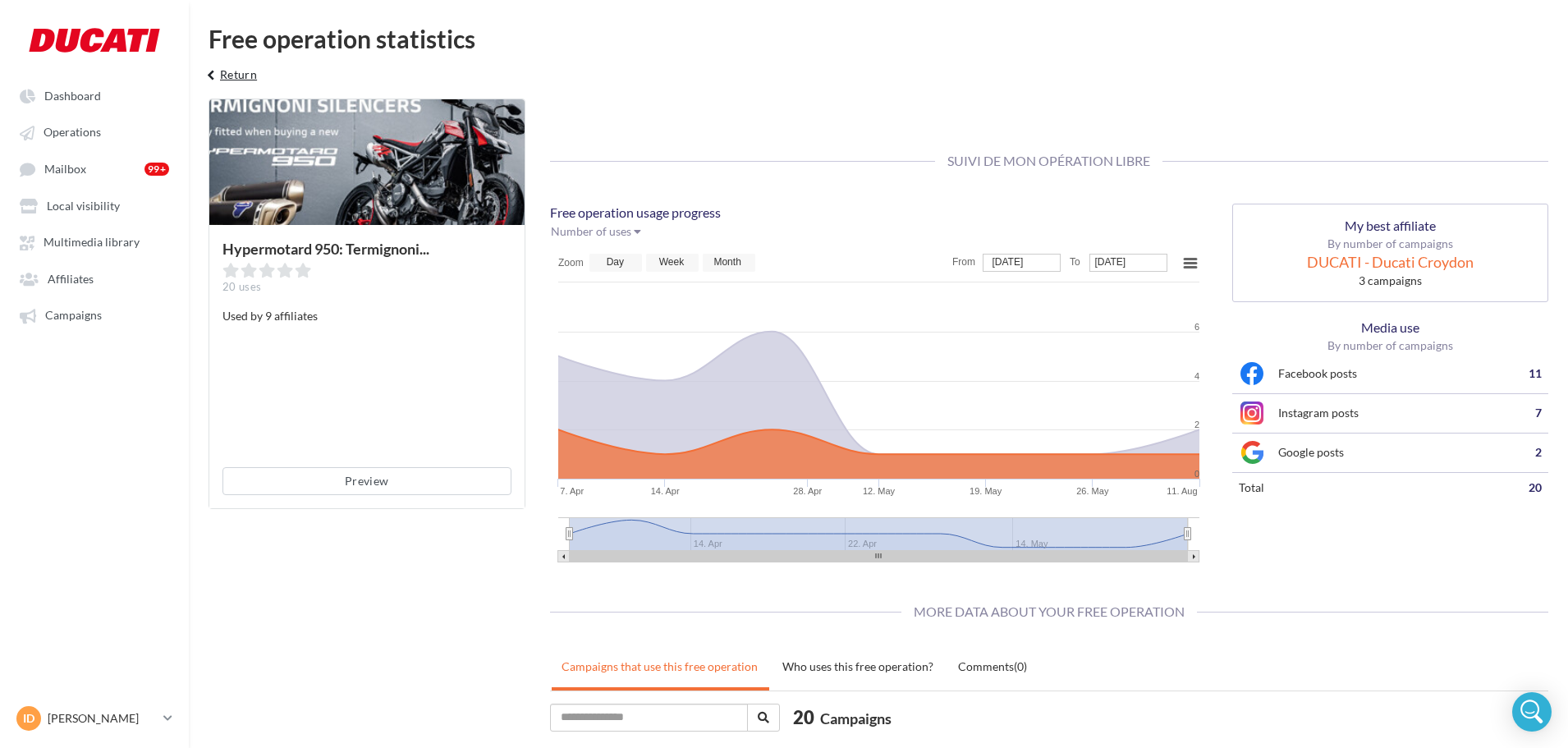
click at [251, 81] on button "keyboard_arrow_left Return" at bounding box center [230, 80] width 68 height 32
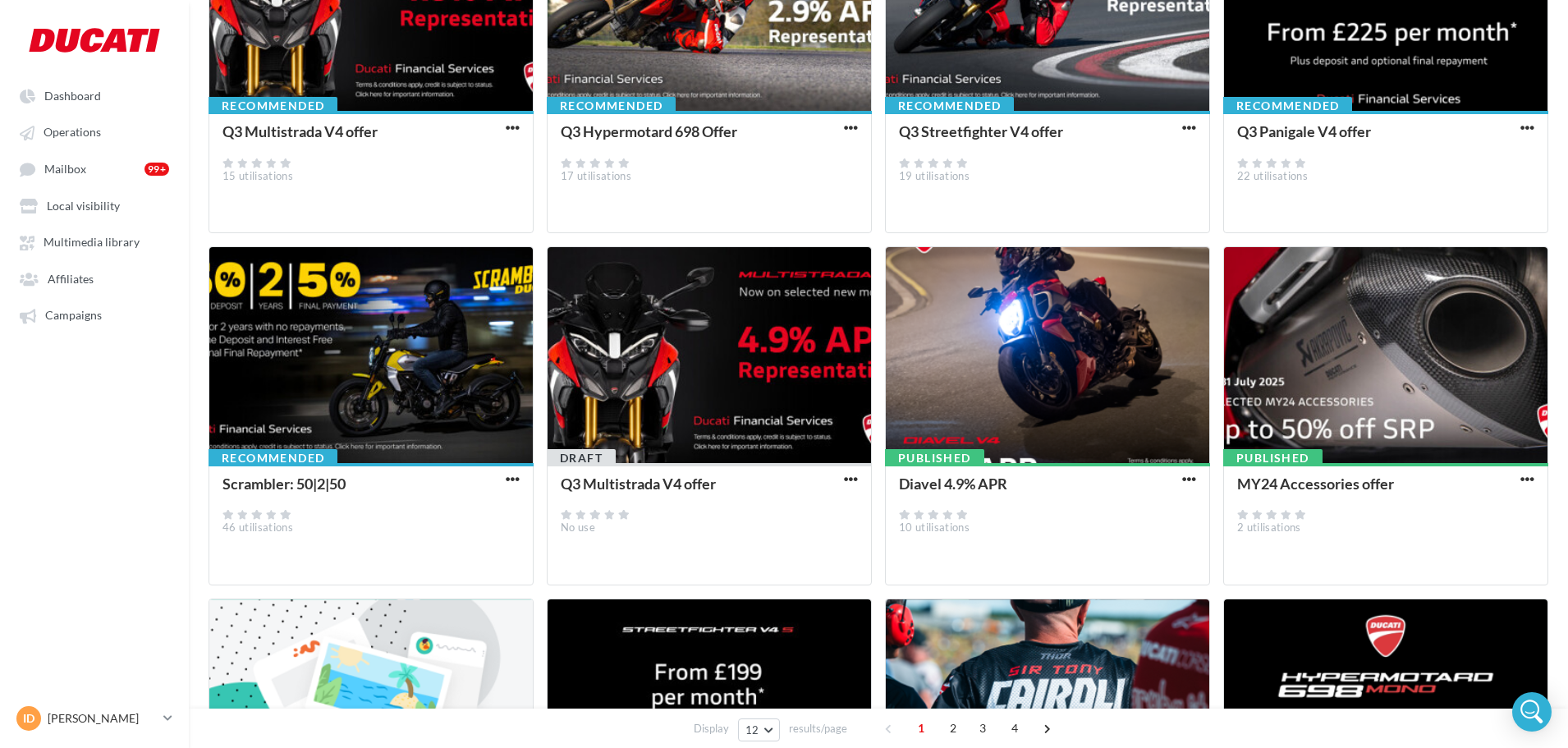
scroll to position [328, 0]
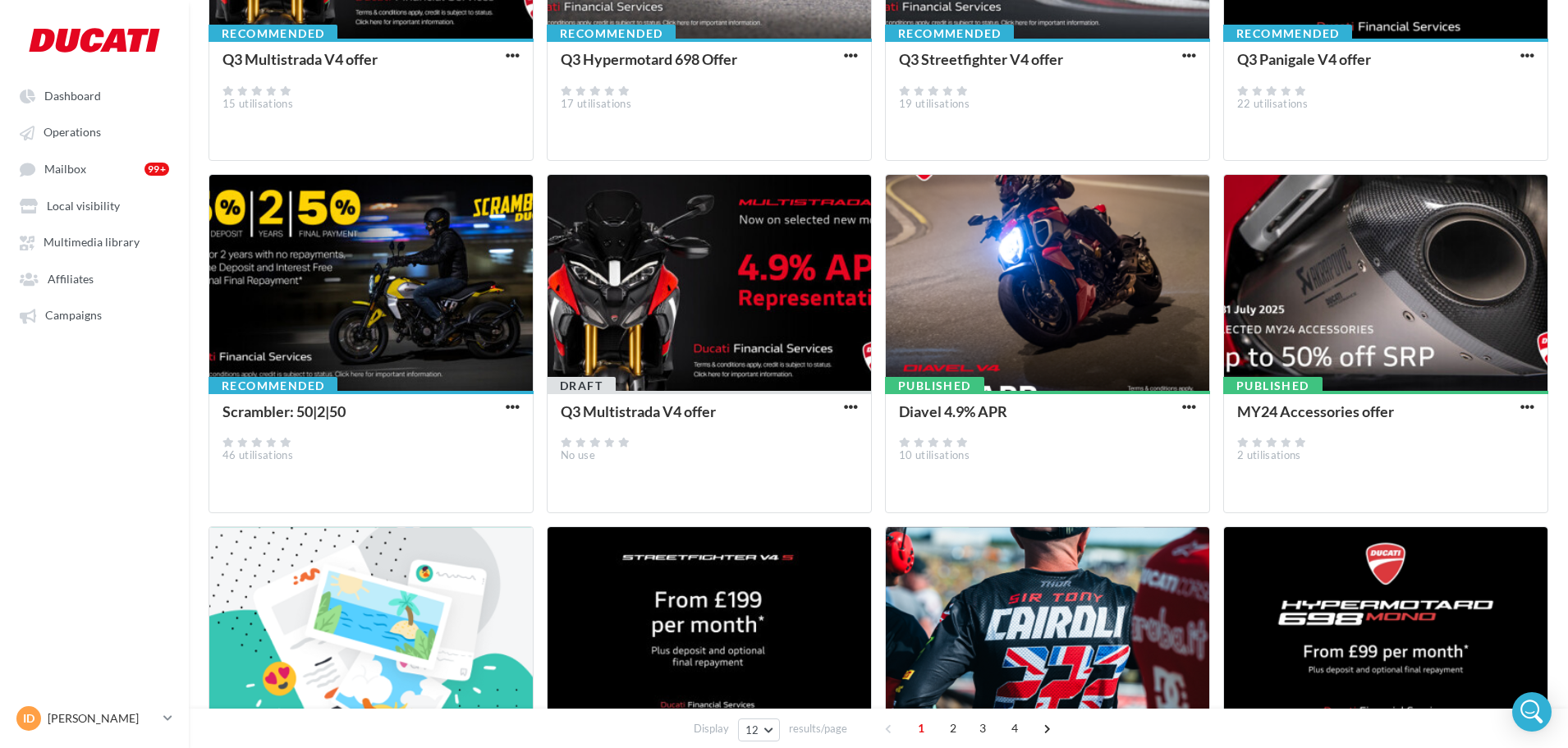
click at [1188, 415] on button "button" at bounding box center [1189, 408] width 21 height 16
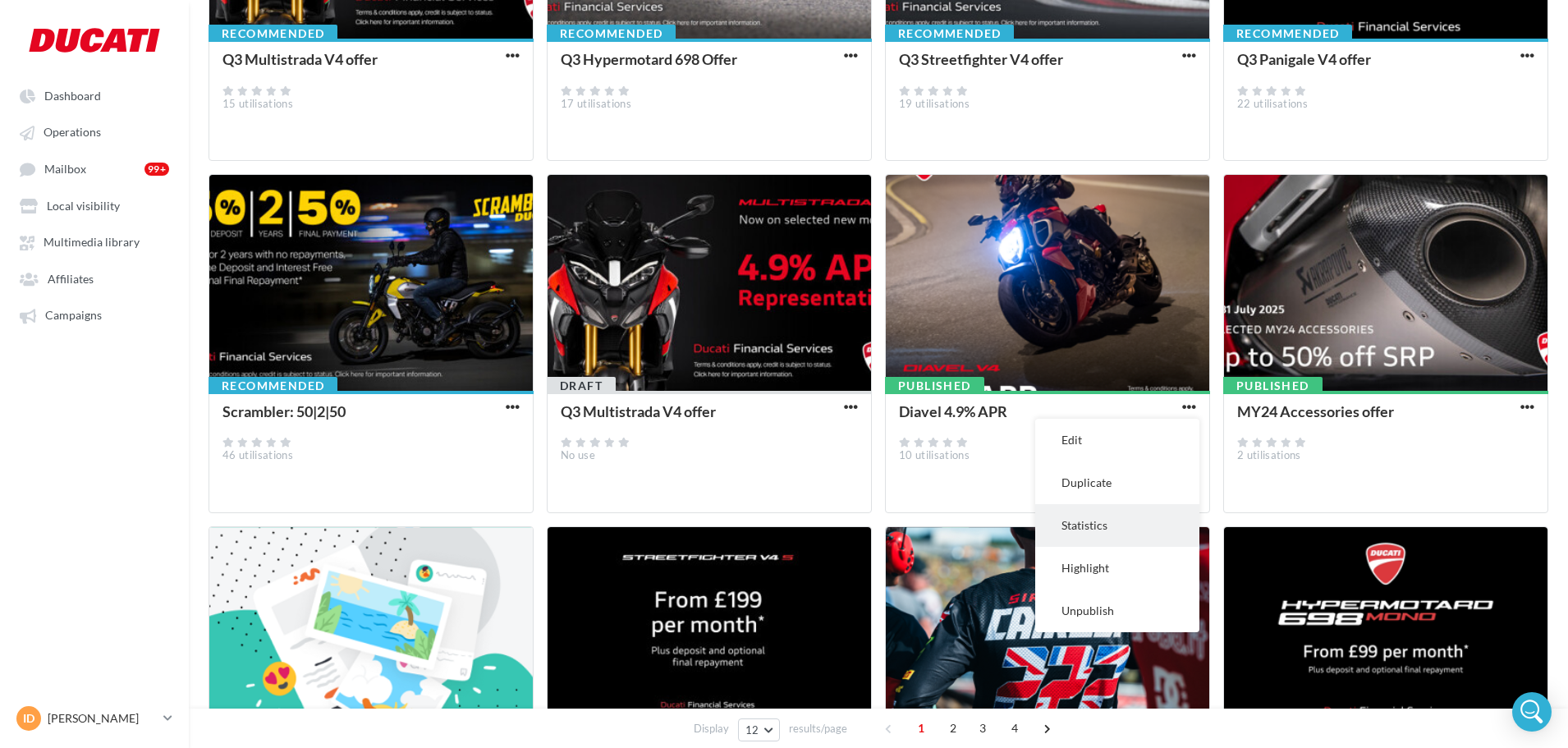
click at [1086, 519] on button "Statistics" at bounding box center [1117, 525] width 164 height 43
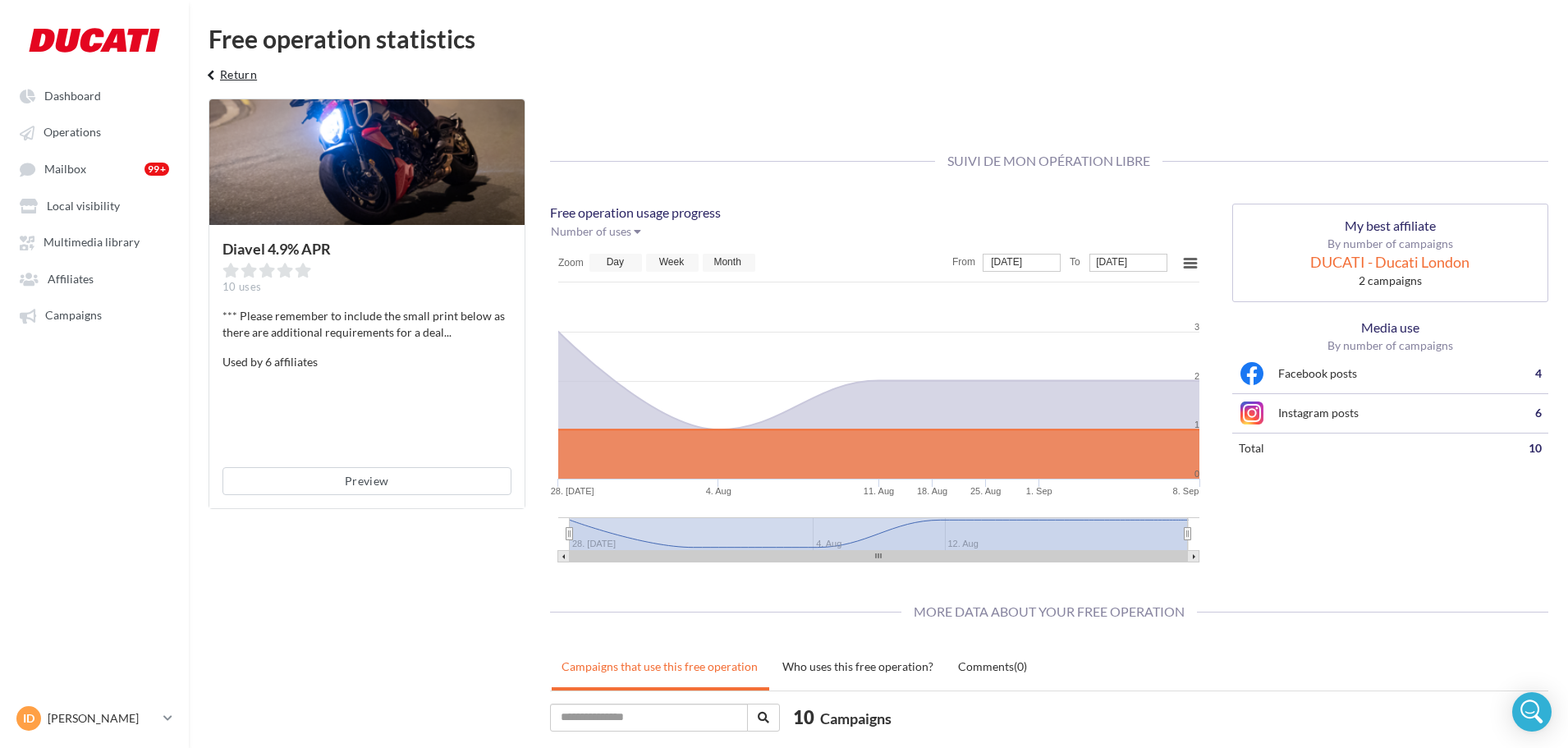
click at [238, 67] on button "keyboard_arrow_left Return" at bounding box center [230, 80] width 68 height 32
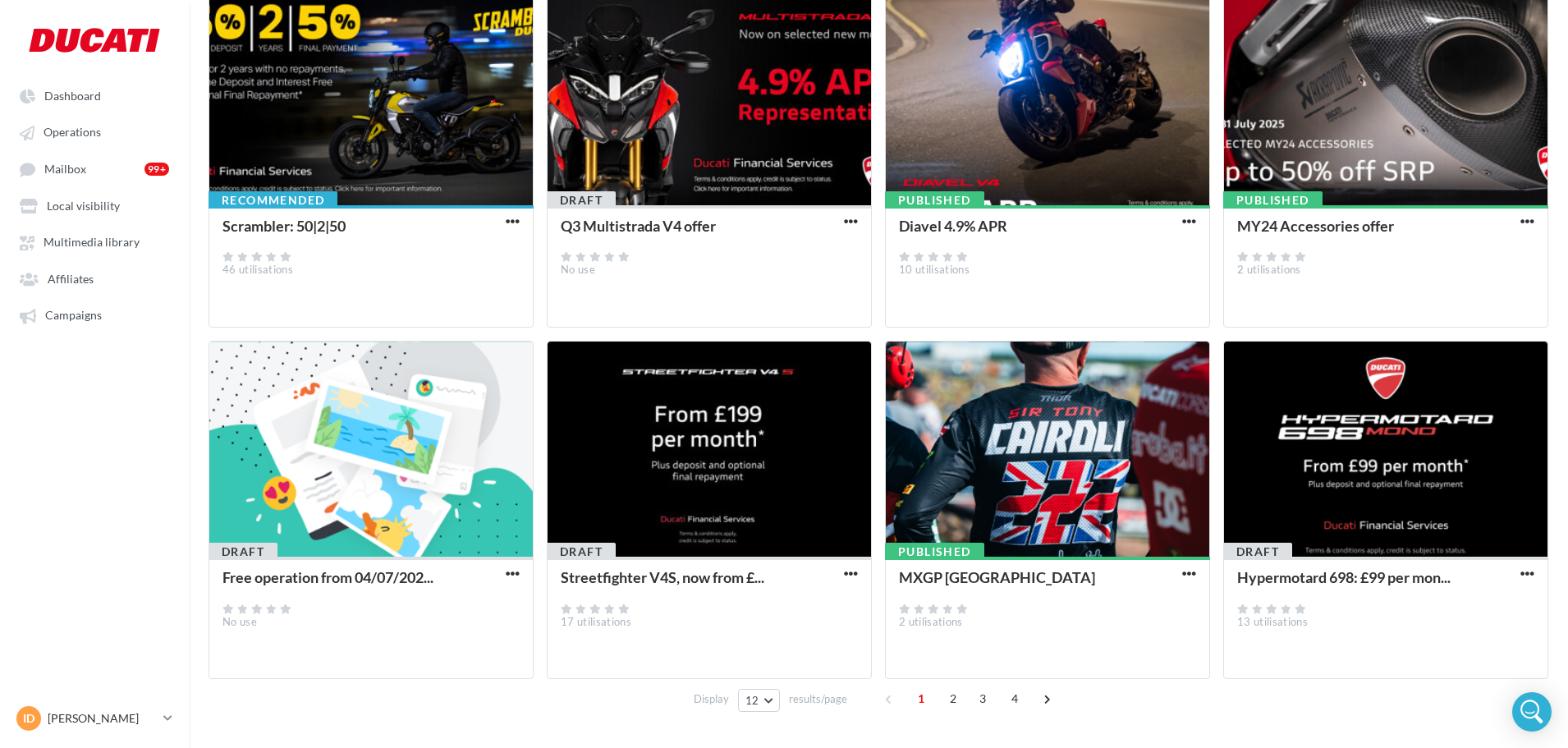
scroll to position [535, 0]
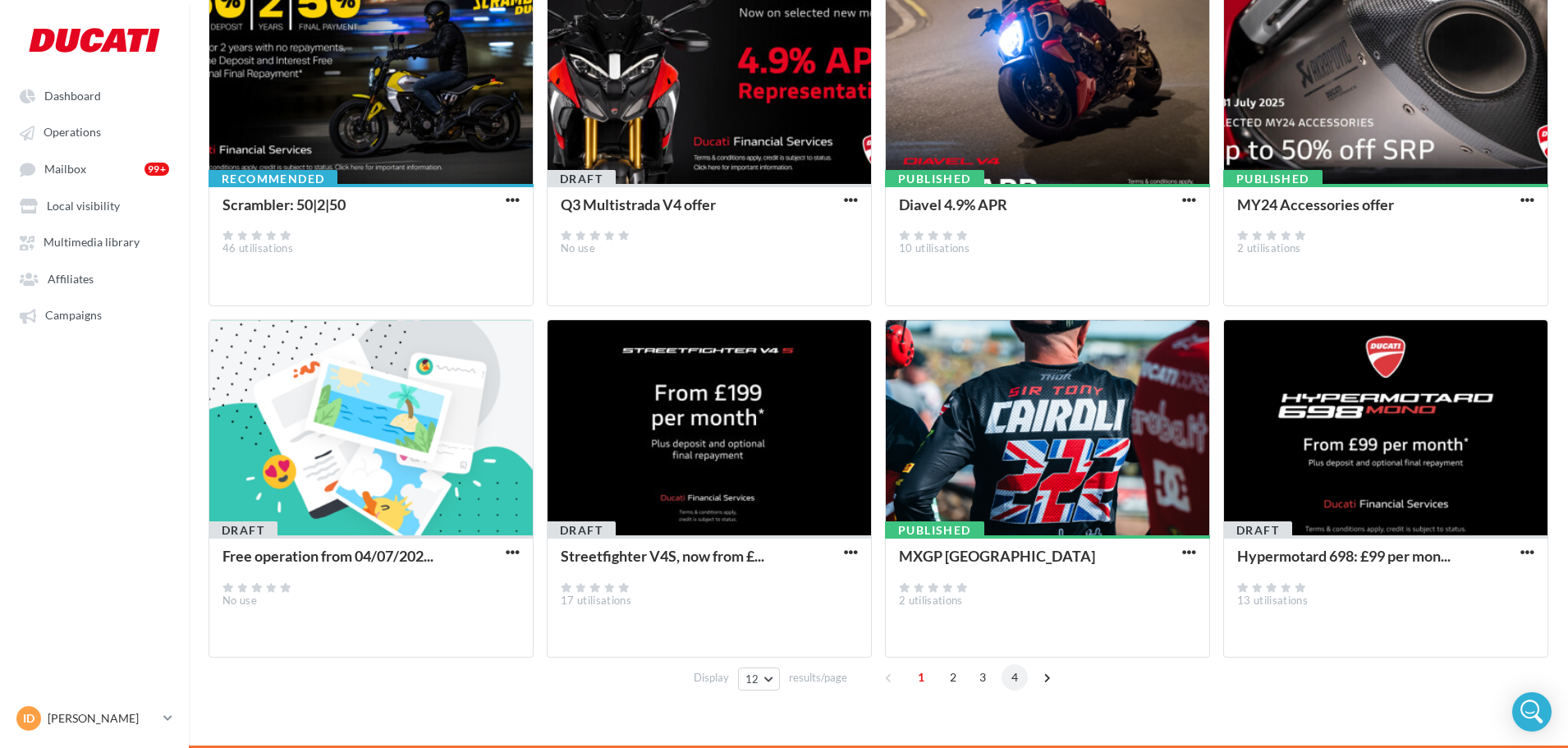
click at [1016, 648] on span "4" at bounding box center [1014, 677] width 27 height 27
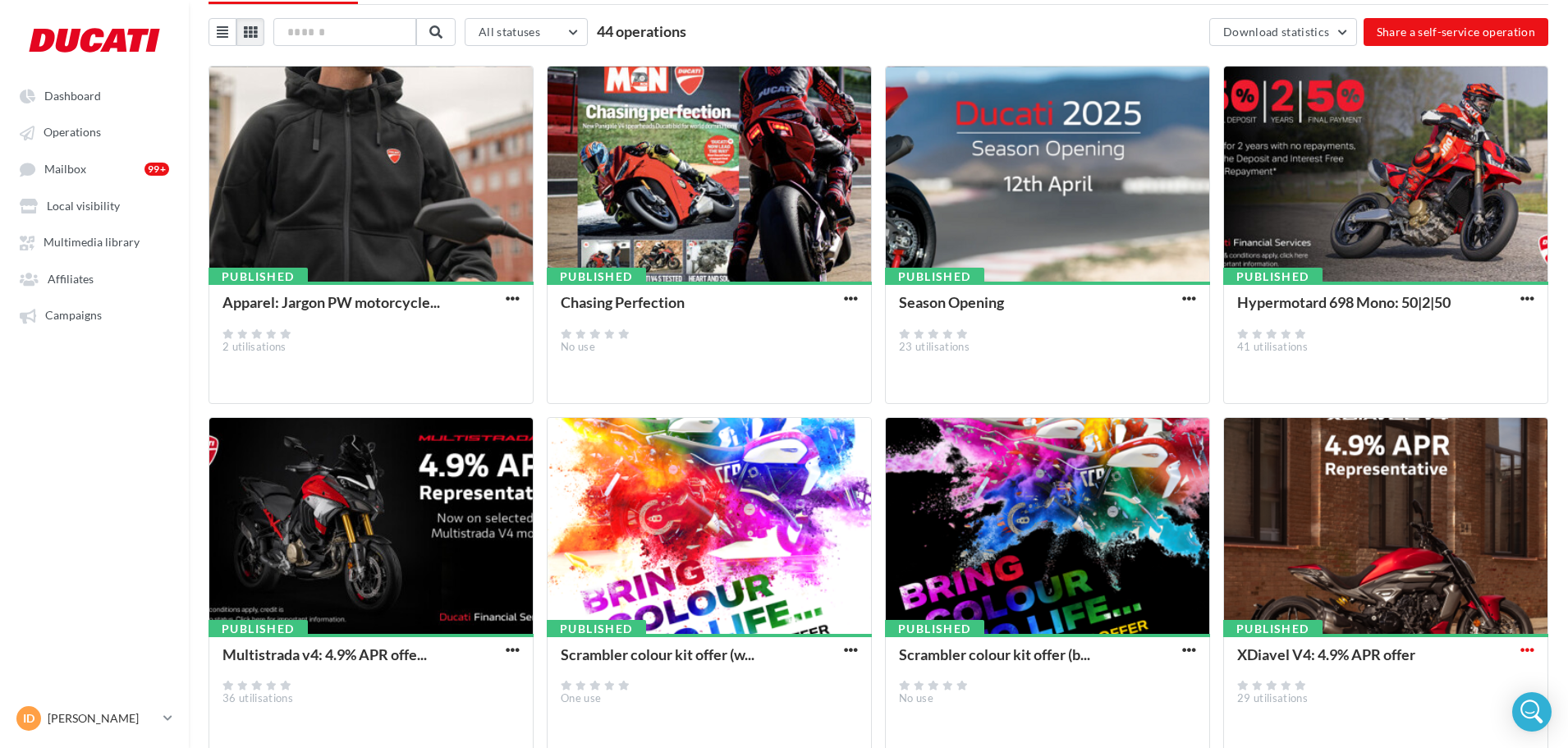
click at [1260, 645] on span "button" at bounding box center [1527, 650] width 14 height 14
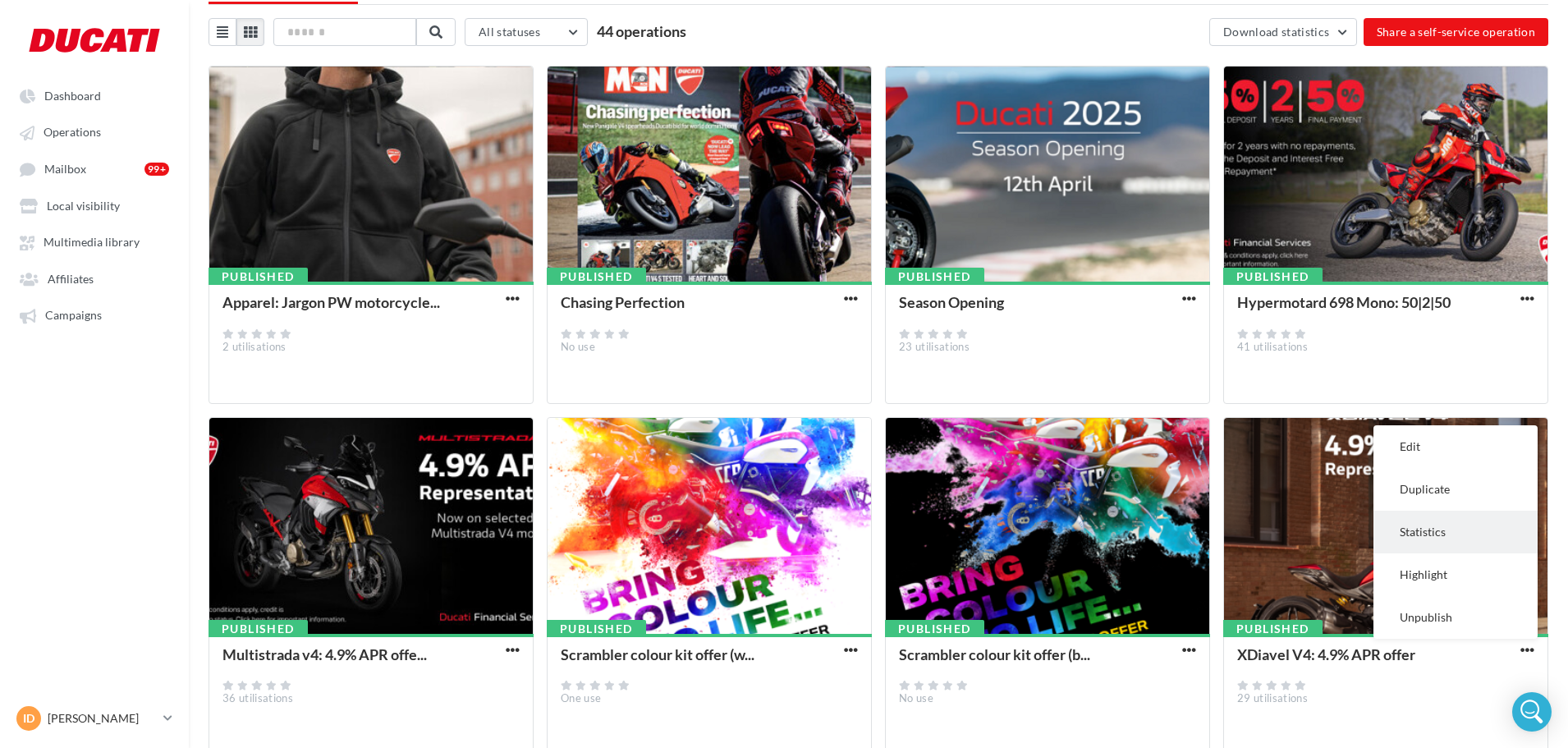
click at [1260, 531] on button "Statistics" at bounding box center [1455, 532] width 164 height 43
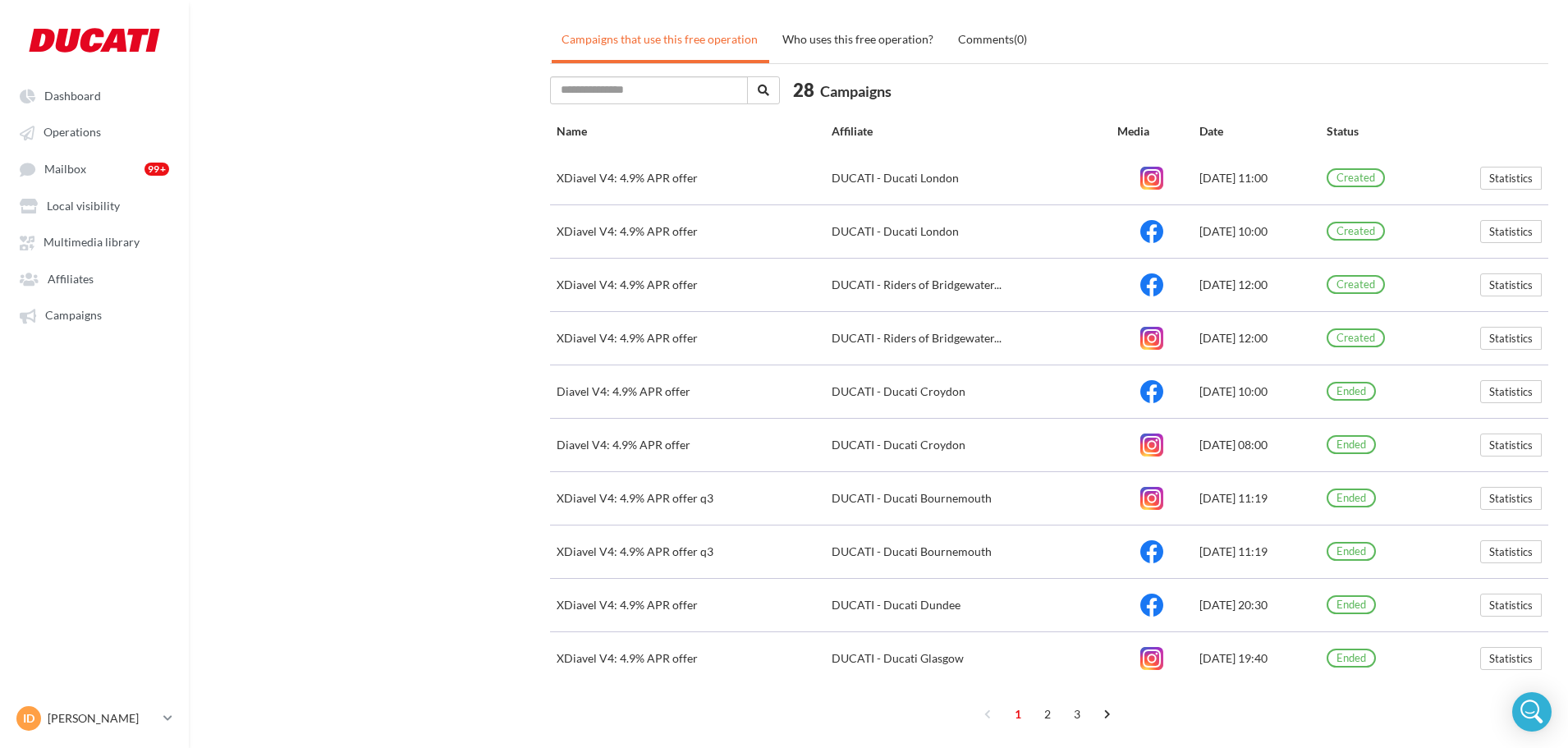
scroll to position [668, 0]
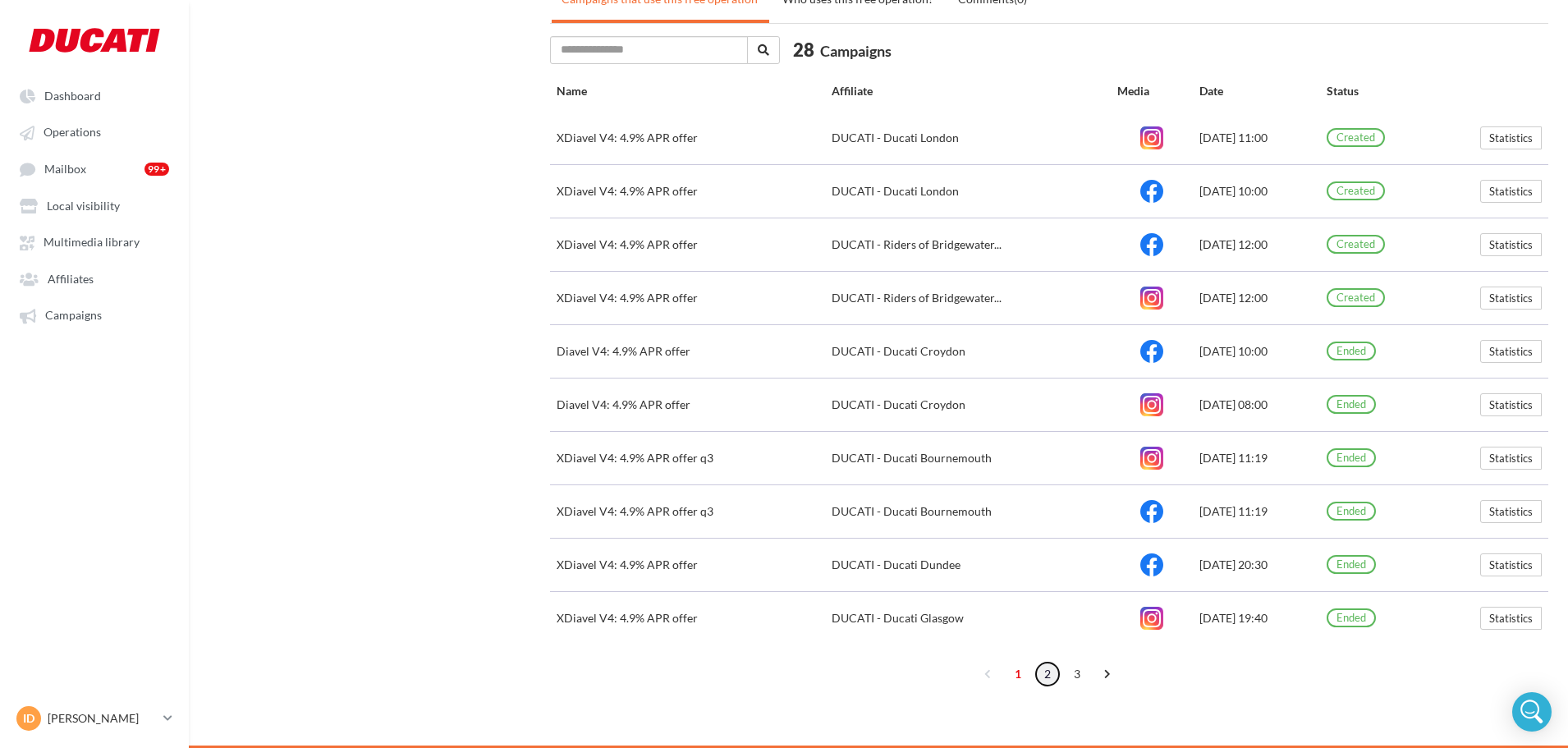
click at [1046, 648] on link "2" at bounding box center [1047, 674] width 27 height 27
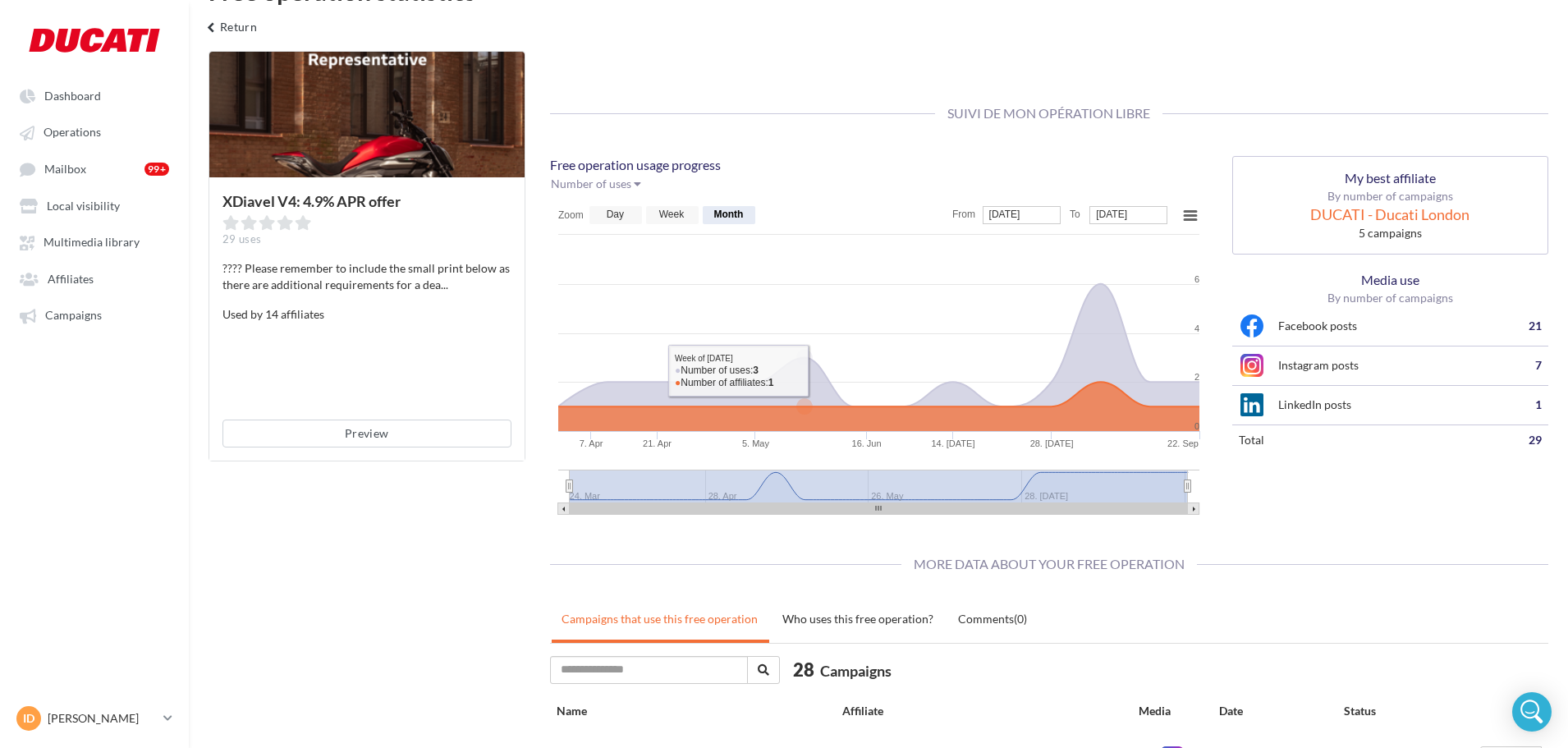
scroll to position [0, 0]
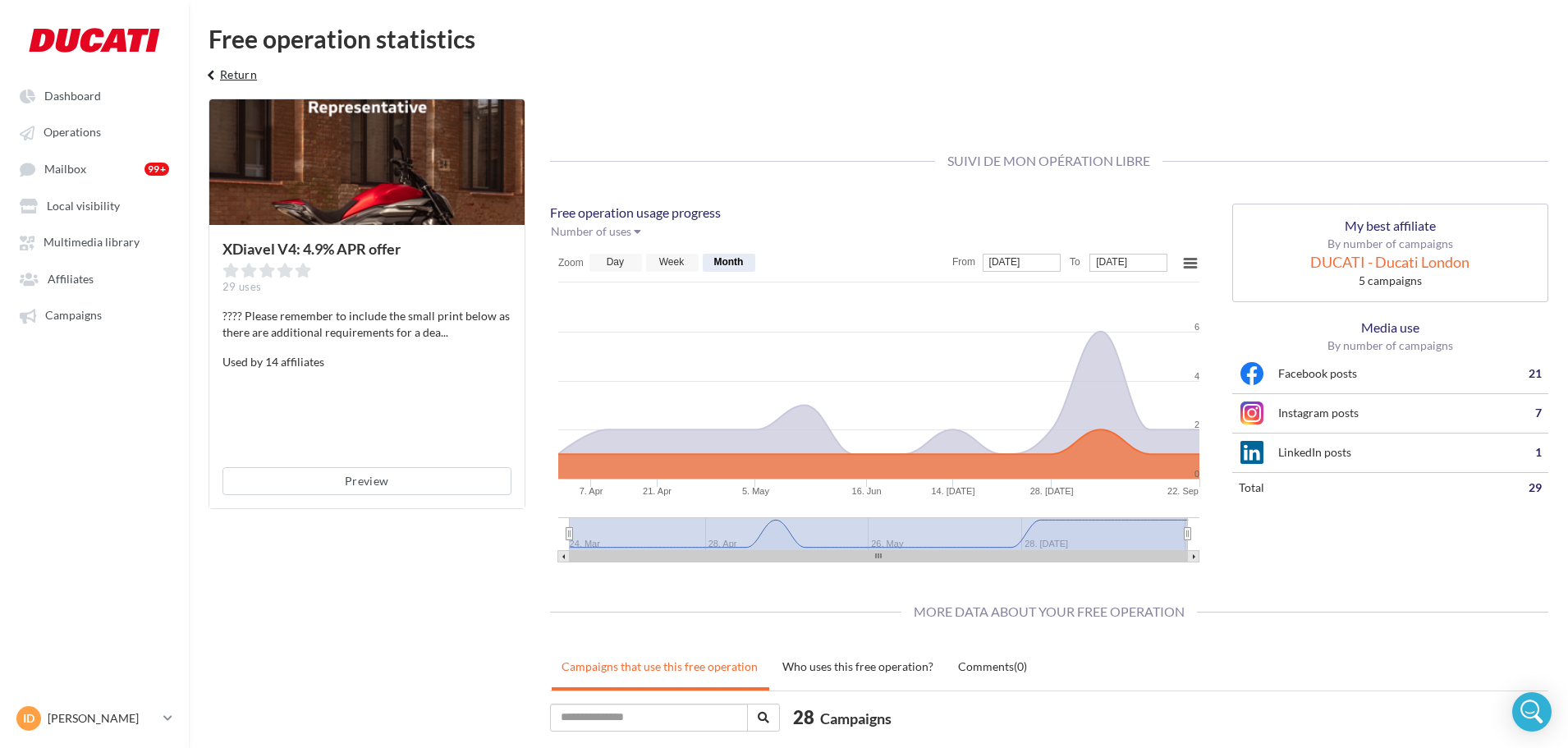
click at [242, 77] on button "keyboard_arrow_left Return" at bounding box center [230, 80] width 68 height 32
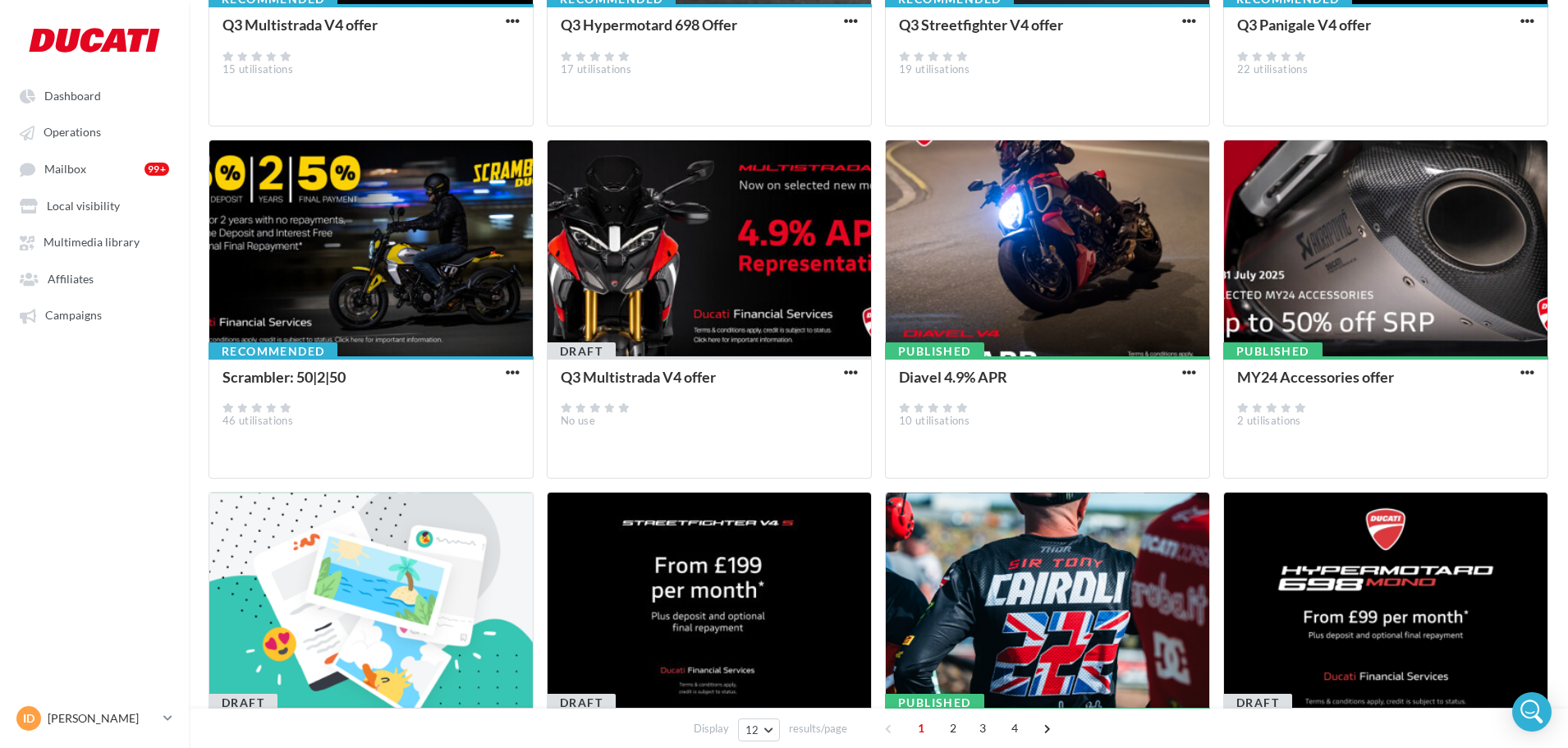
scroll to position [535, 0]
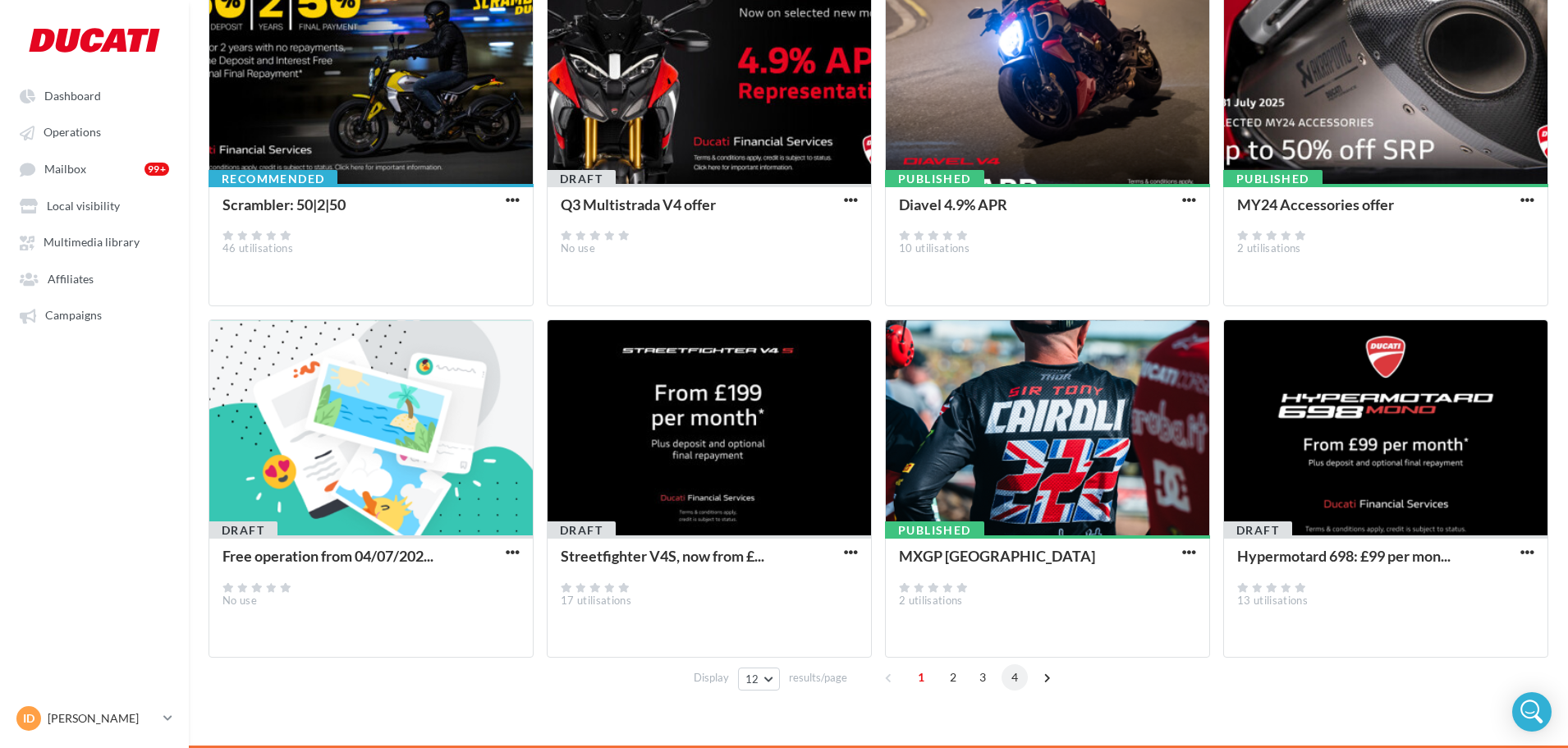
click at [1018, 648] on span "4" at bounding box center [1014, 677] width 27 height 27
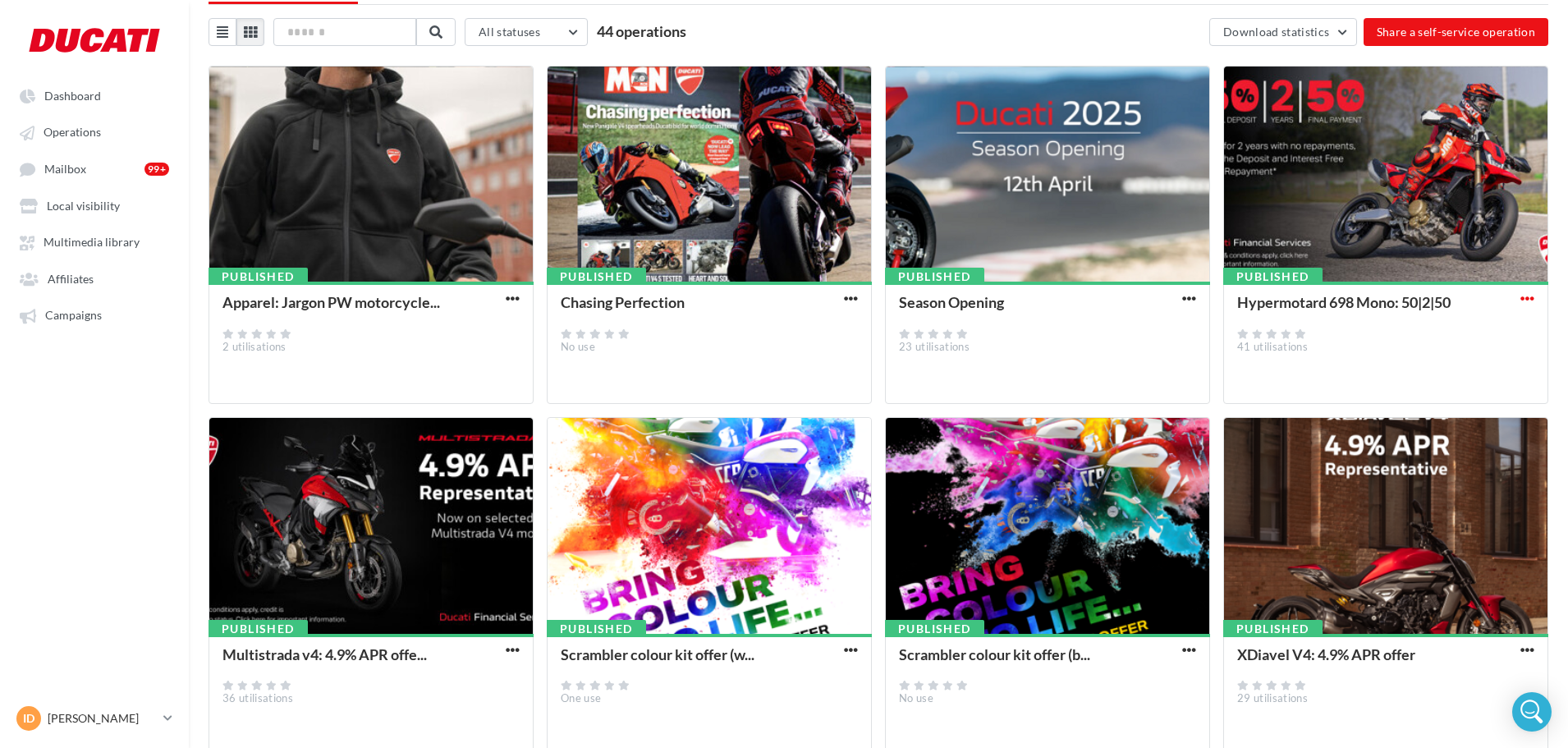
click at [1260, 292] on span "button" at bounding box center [1527, 298] width 14 height 14
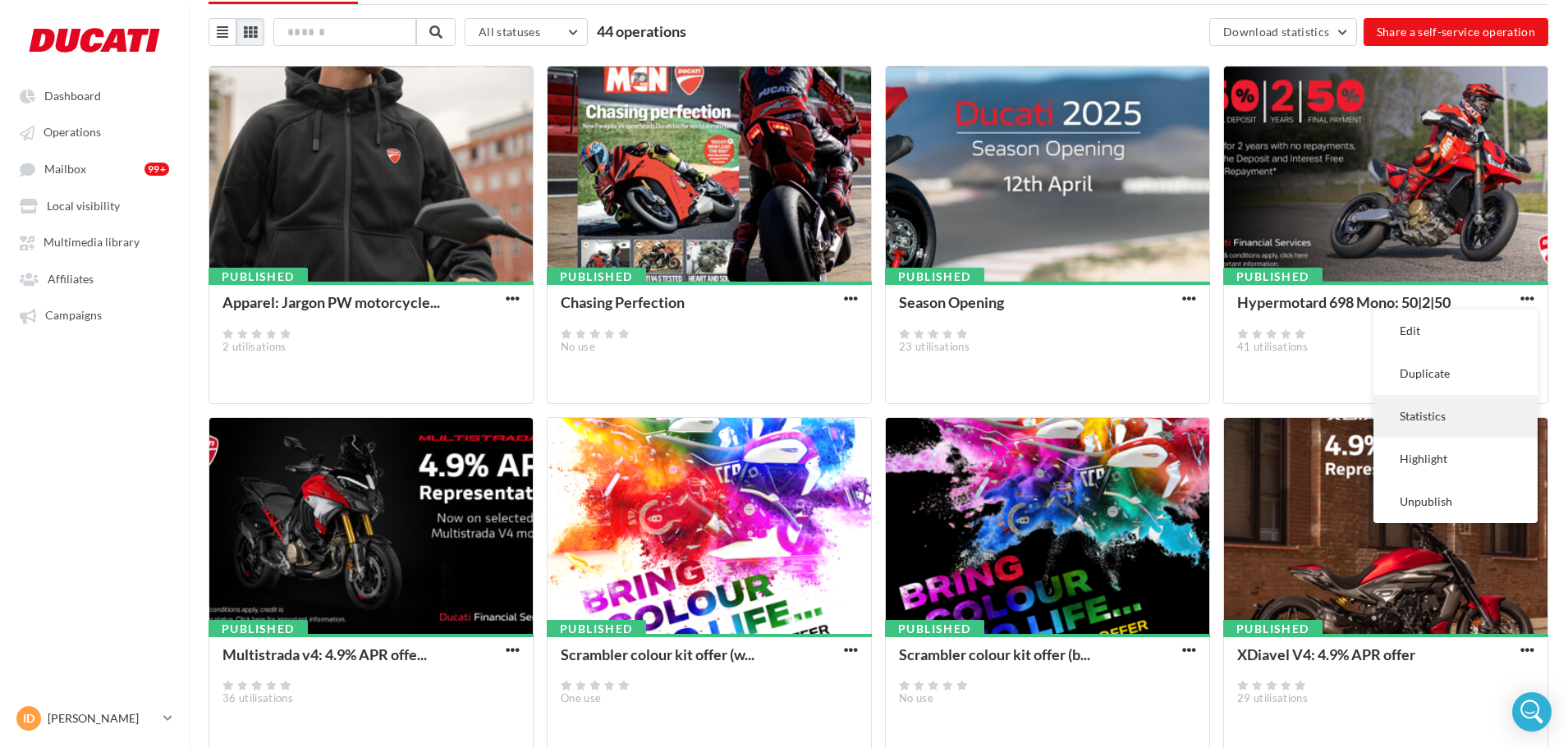
click at [1260, 409] on button "Statistics" at bounding box center [1455, 416] width 164 height 43
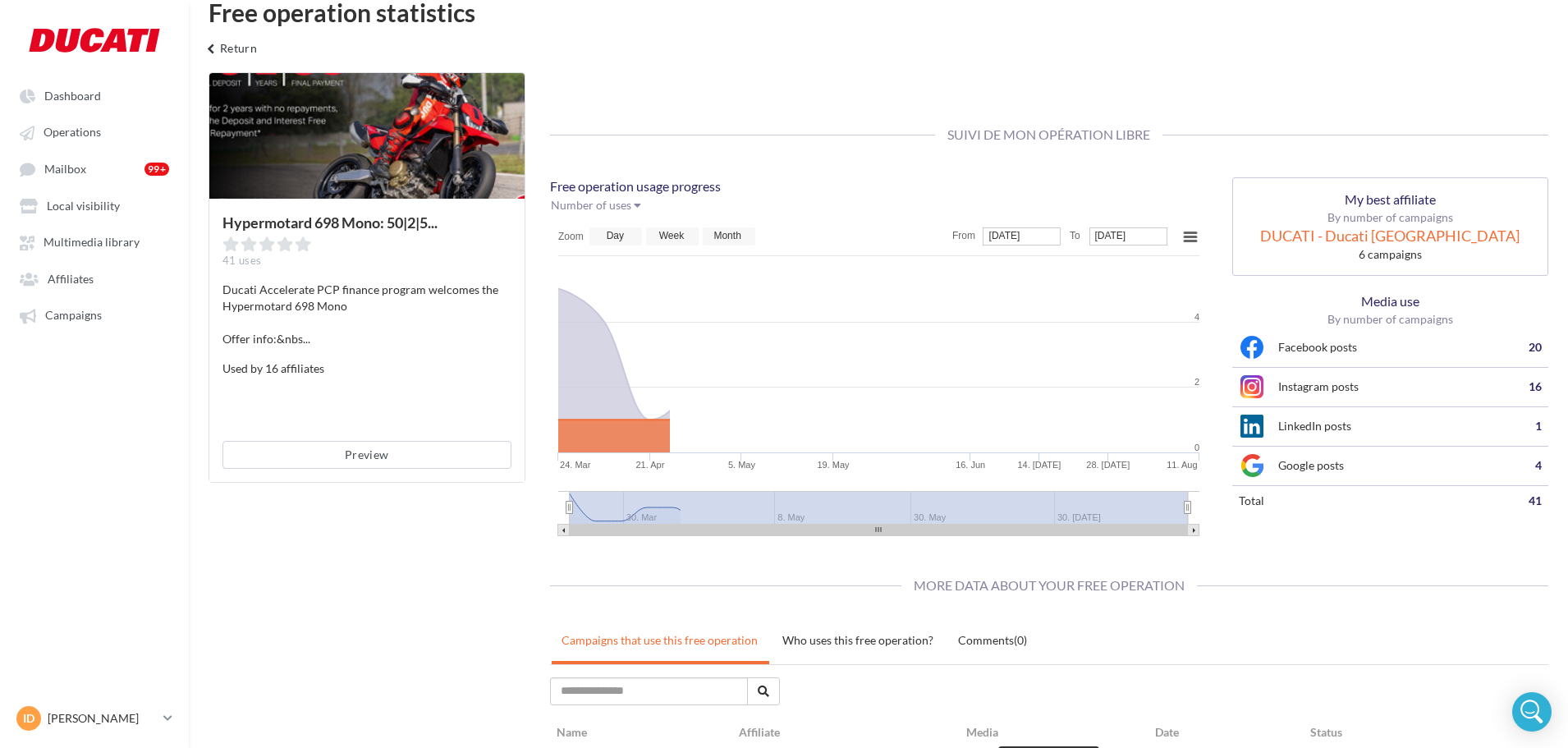
scroll to position [85, 0]
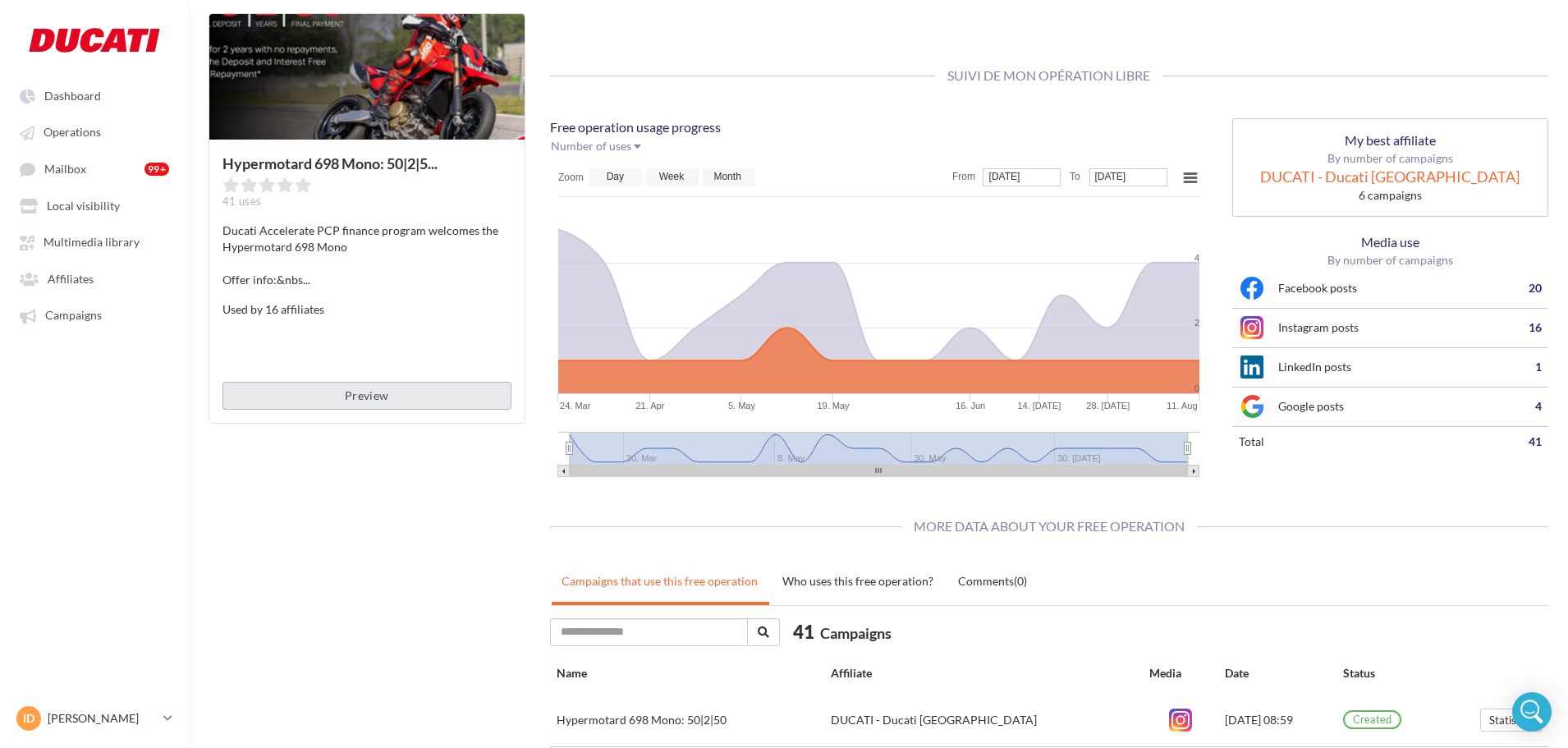
click at [380, 387] on button "Preview" at bounding box center [367, 395] width 289 height 28
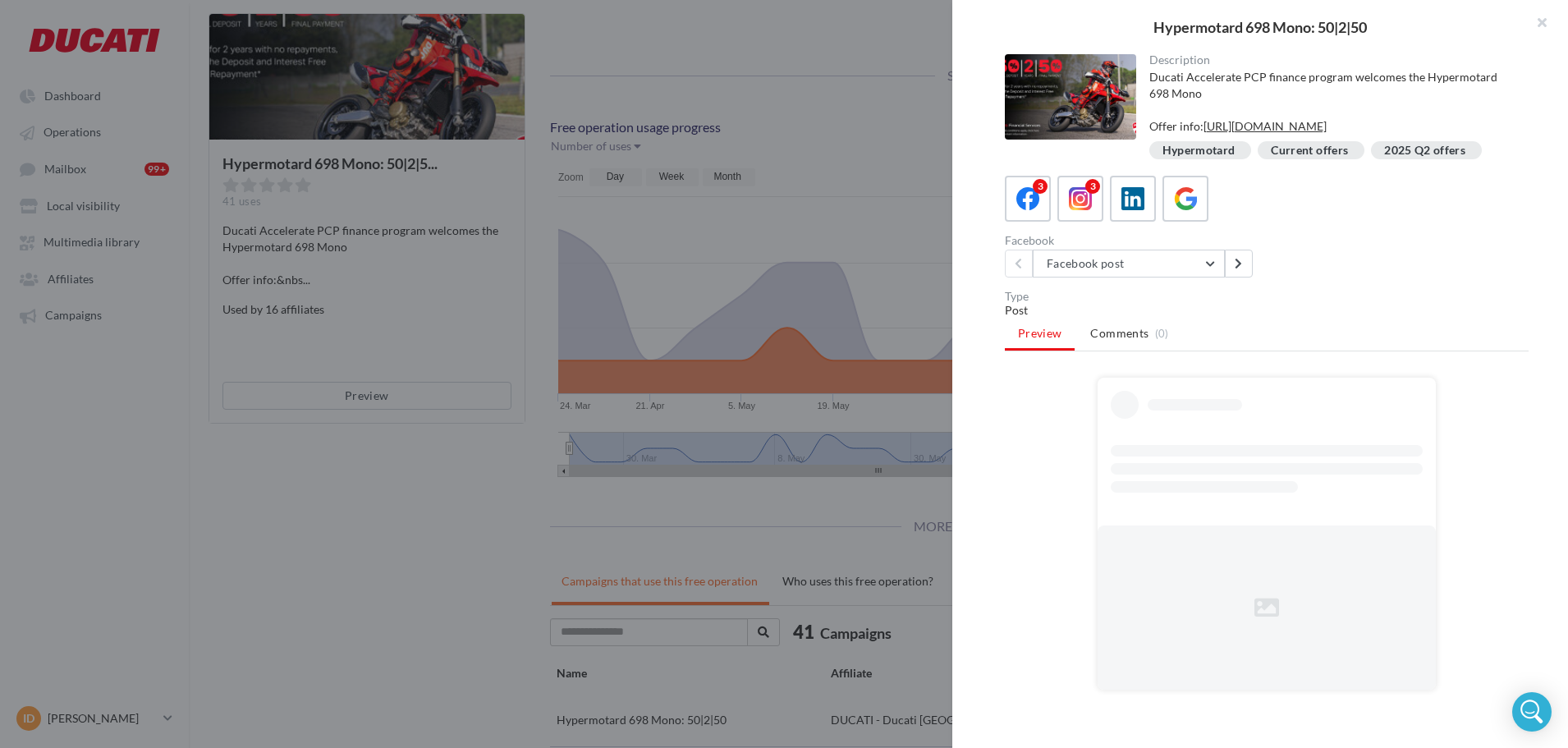
click at [502, 235] on div at bounding box center [784, 374] width 1568 height 748
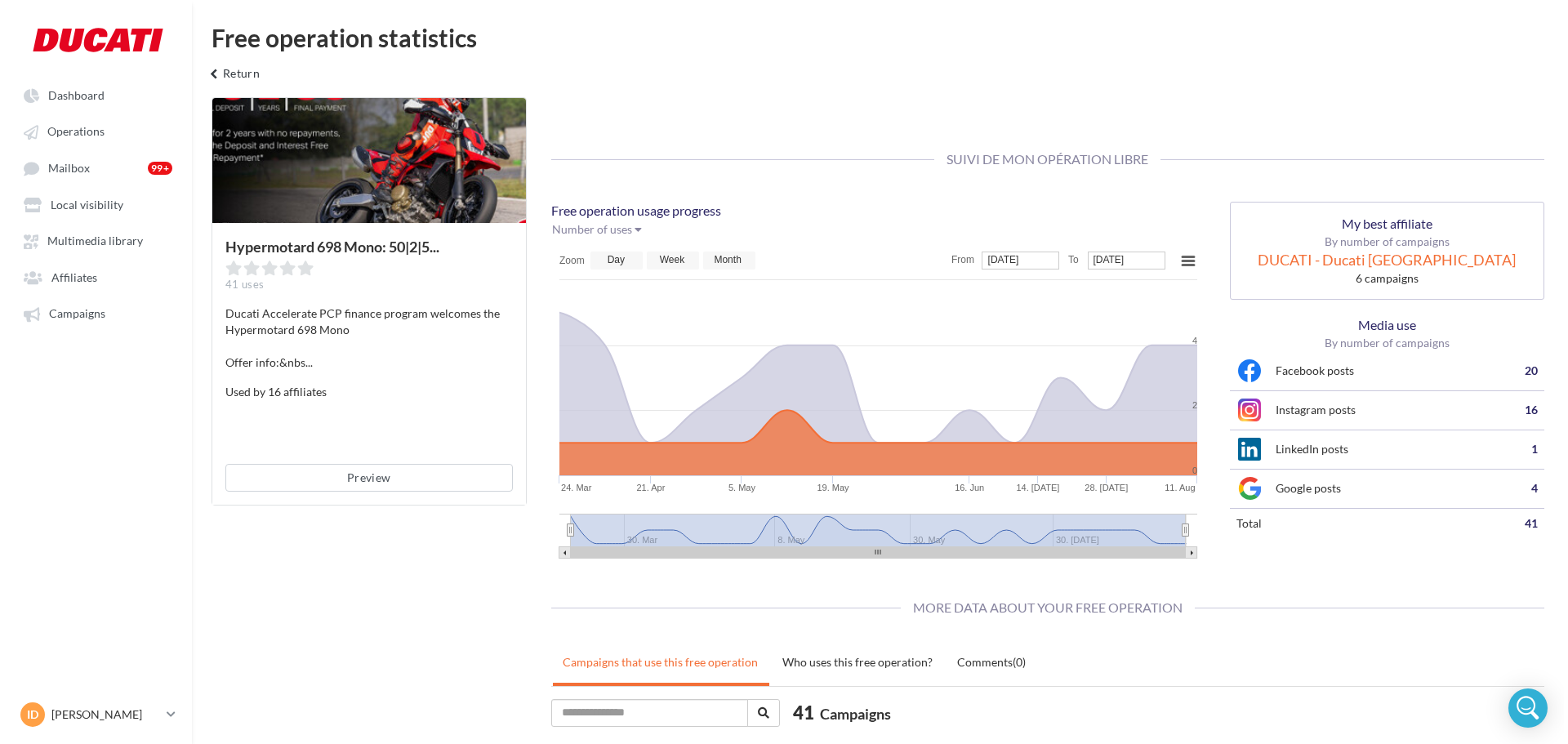
scroll to position [0, 0]
click at [375, 153] on div at bounding box center [365, 162] width 314 height 127
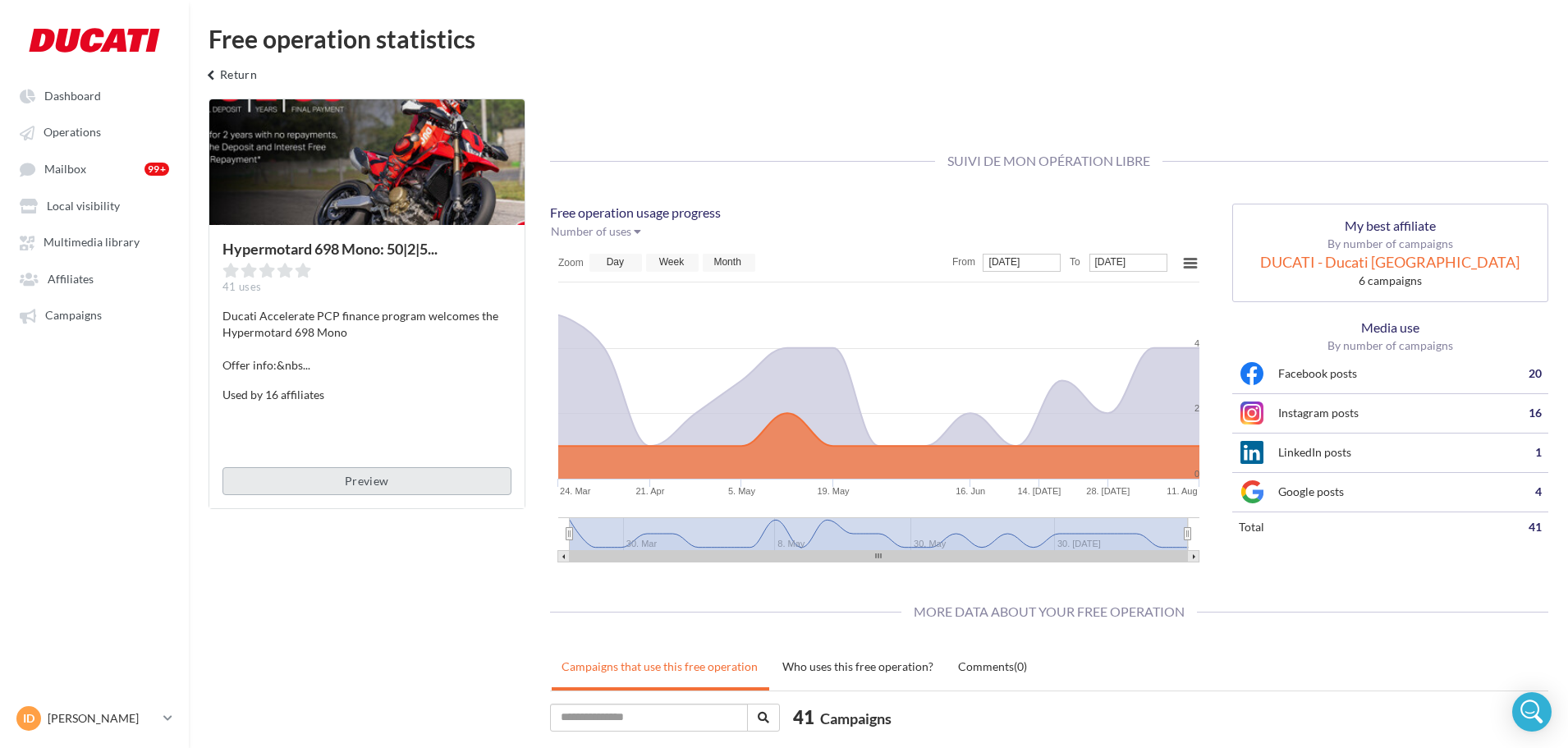
click at [345, 486] on button "Preview" at bounding box center [367, 480] width 289 height 28
